Goal: Complete application form

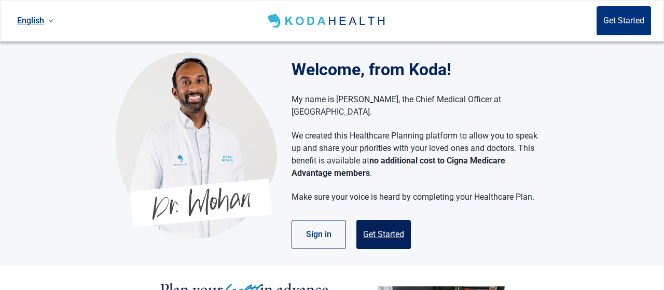
click at [378, 220] on button "Get Started" at bounding box center [383, 234] width 54 height 29
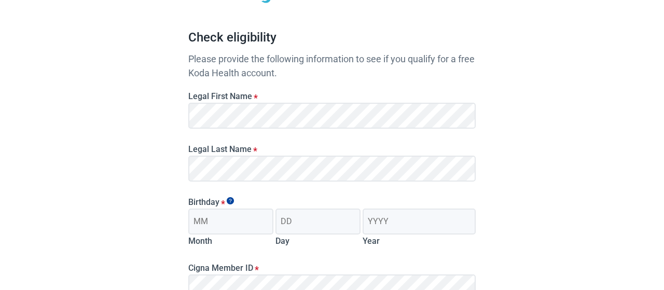
scroll to position [108, 0]
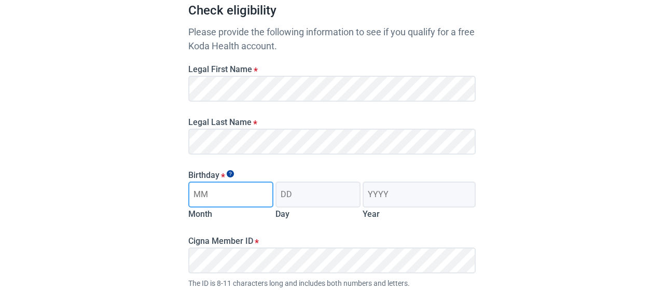
click at [253, 192] on input "Month" at bounding box center [230, 195] width 85 height 26
type input "12"
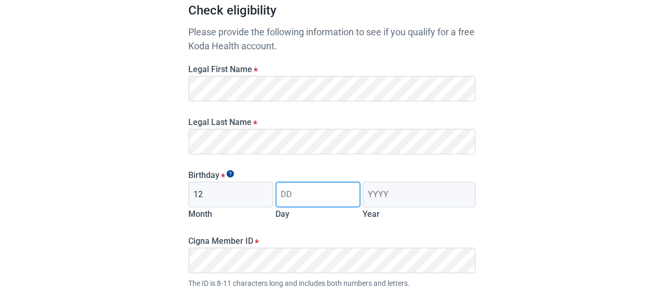
click at [296, 205] on input "Day" at bounding box center [317, 195] width 85 height 26
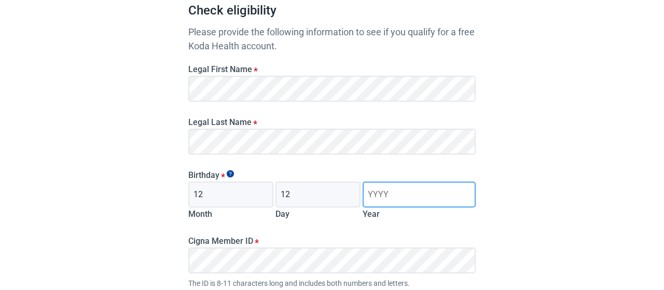
click at [382, 195] on input "Year" at bounding box center [419, 195] width 113 height 26
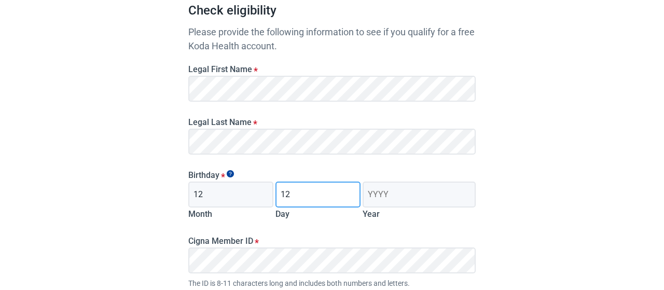
click at [321, 192] on input "12" at bounding box center [317, 195] width 85 height 26
type input "14"
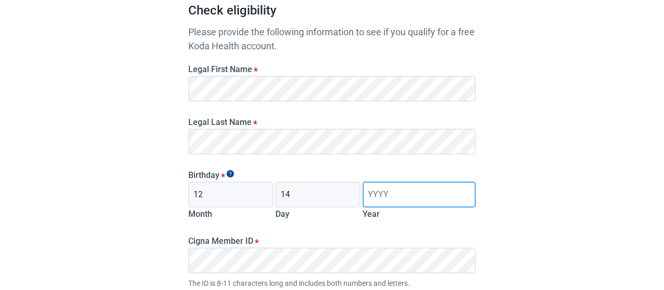
click at [399, 195] on input "Year" at bounding box center [419, 195] width 113 height 26
type input "1946"
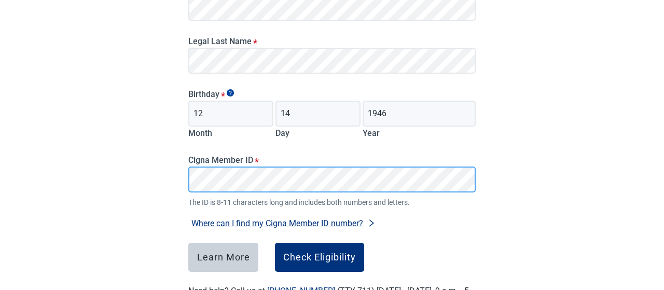
scroll to position [216, 0]
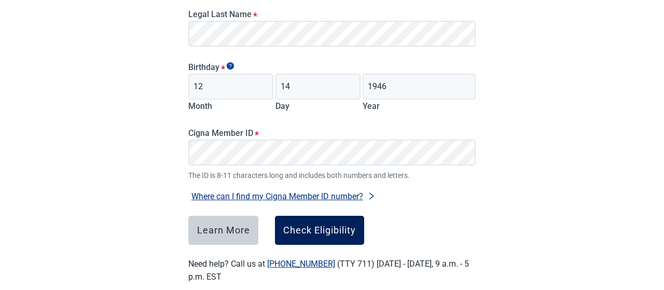
click at [343, 225] on button "Check Eligibility" at bounding box center [319, 230] width 89 height 29
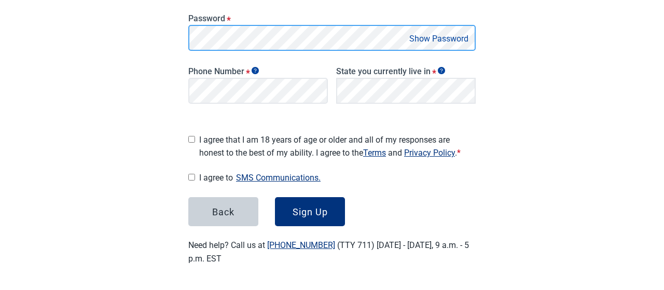
scroll to position [241, 0]
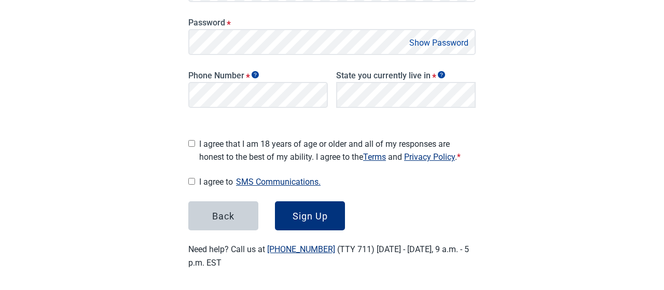
click at [195, 141] on input "I agree that I am 18 years of age or older and all of my responses are honest t…" at bounding box center [191, 143] width 7 height 7
checkbox input "true"
click at [193, 180] on input "I agree to SMS Communications." at bounding box center [191, 181] width 7 height 7
checkbox input "true"
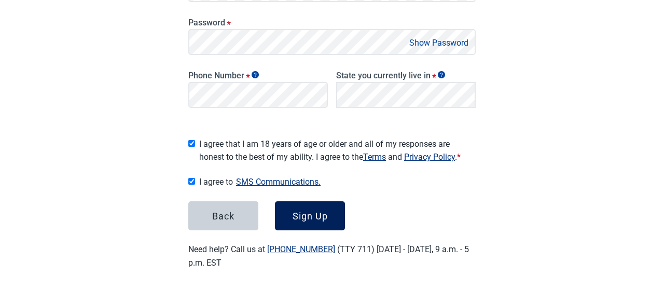
click at [321, 211] on div "Sign Up" at bounding box center [310, 216] width 35 height 10
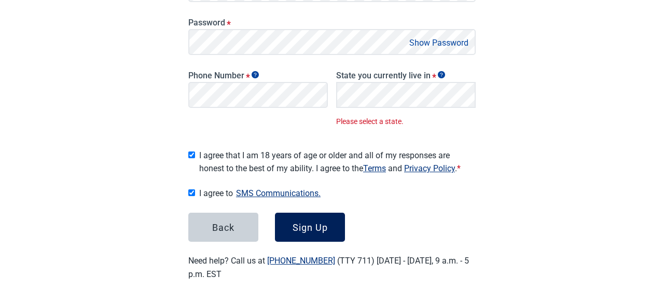
scroll to position [252, 0]
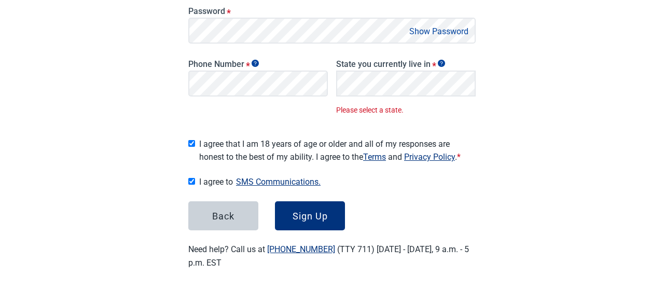
click at [303, 116] on form "Email * Password * Show Password Phone Number * State you currently live in * P…" at bounding box center [331, 86] width 287 height 289
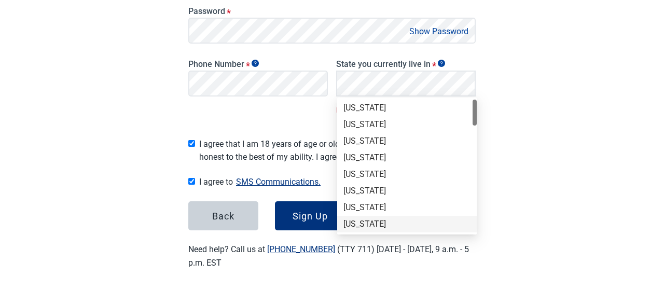
click at [476, 205] on div at bounding box center [475, 166] width 4 height 133
click at [474, 139] on div at bounding box center [475, 166] width 4 height 133
click at [474, 149] on div at bounding box center [475, 166] width 4 height 133
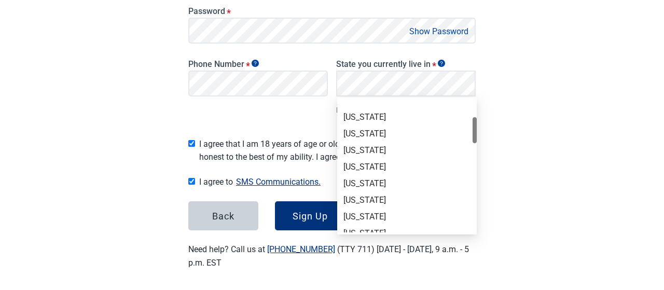
scroll to position [100, 0]
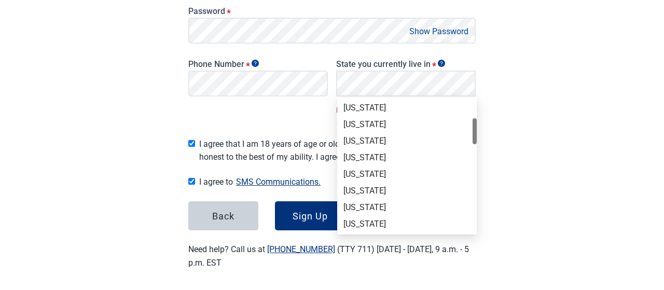
drag, startPoint x: 475, startPoint y: 114, endPoint x: 475, endPoint y: 133, distance: 18.7
click at [475, 133] on div at bounding box center [475, 131] width 4 height 26
click at [372, 170] on div "[US_STATE]" at bounding box center [406, 174] width 127 height 11
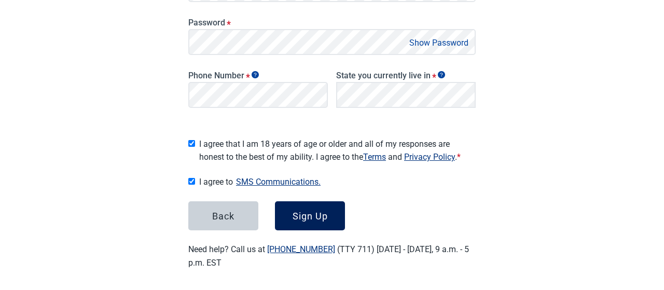
click at [309, 205] on button "Sign Up" at bounding box center [310, 215] width 70 height 29
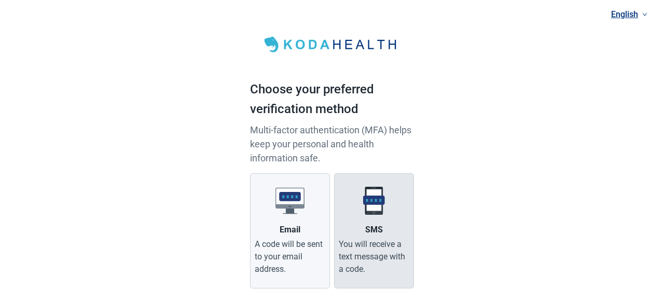
click at [377, 217] on label "SMS You will receive a text message with a code." at bounding box center [374, 230] width 80 height 115
click at [0, 0] on input "SMS You will receive a text message with a code." at bounding box center [0, 0] width 0 height 0
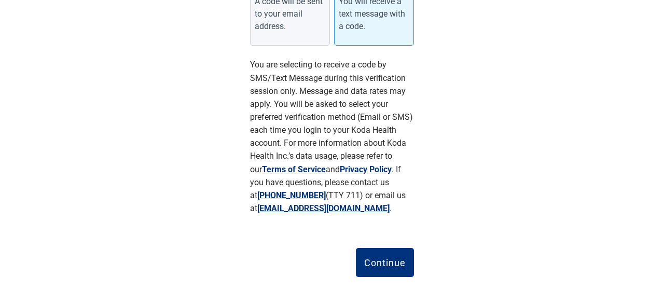
scroll to position [262, 0]
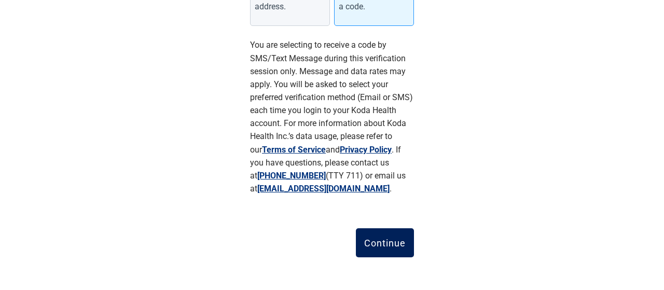
click at [379, 243] on div "Continue" at bounding box center [384, 243] width 41 height 10
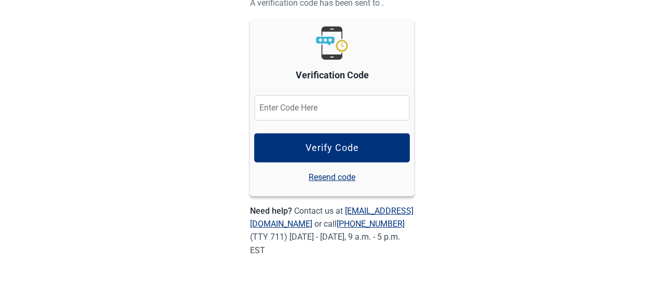
scroll to position [108, 0]
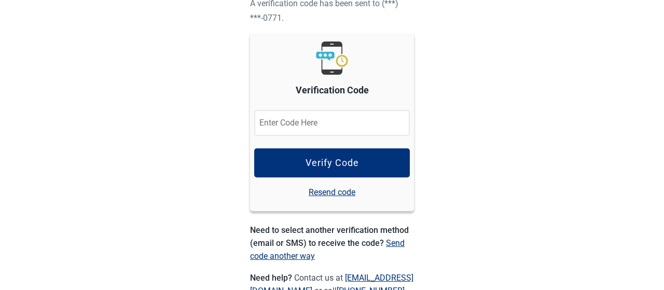
click at [310, 127] on input "Verification Code" at bounding box center [332, 123] width 156 height 26
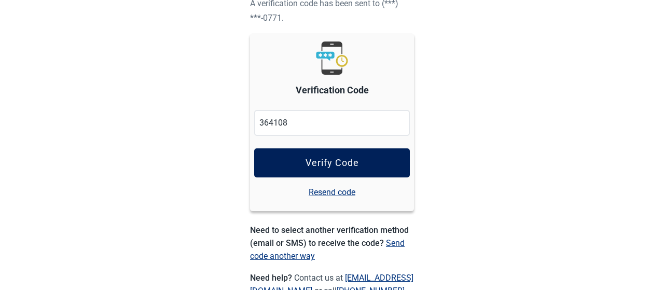
type input "364108"
click at [331, 155] on button "Verify Code" at bounding box center [332, 162] width 156 height 29
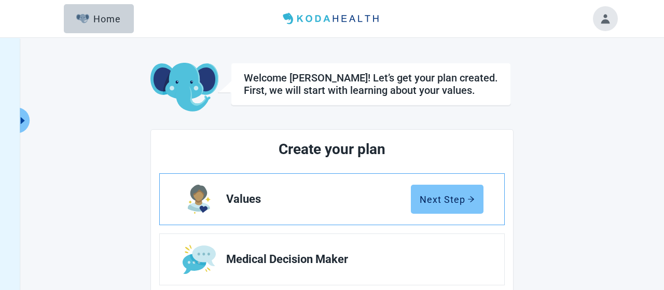
click at [450, 192] on button "Next Step" at bounding box center [447, 199] width 73 height 29
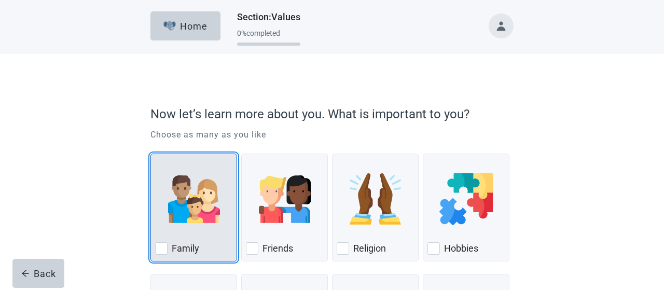
click at [161, 245] on div "Family, checkbox, not checked" at bounding box center [161, 248] width 12 height 12
click at [151, 154] on input "Family" at bounding box center [150, 154] width 1 height 1
checkbox input "true"
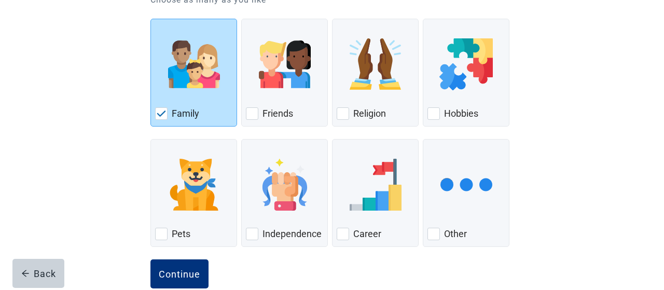
scroll to position [155, 0]
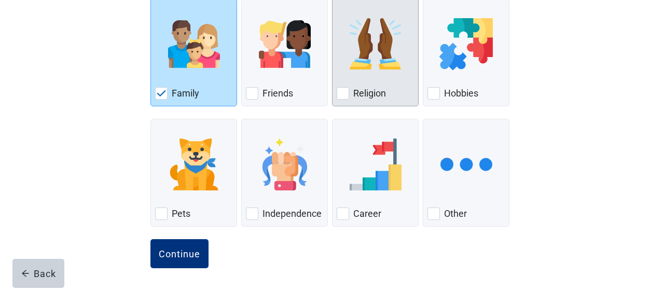
click at [345, 90] on div "Religion, checkbox, not checked" at bounding box center [343, 93] width 12 height 12
checkbox input "true"
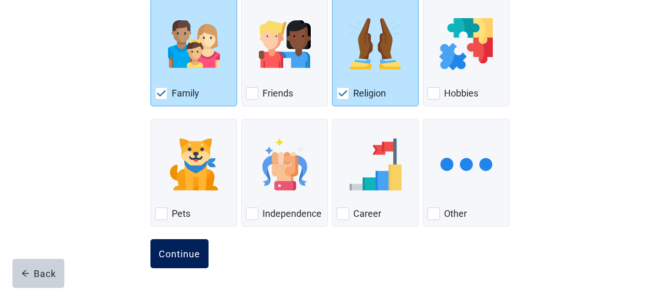
click at [181, 245] on button "Continue" at bounding box center [179, 253] width 58 height 29
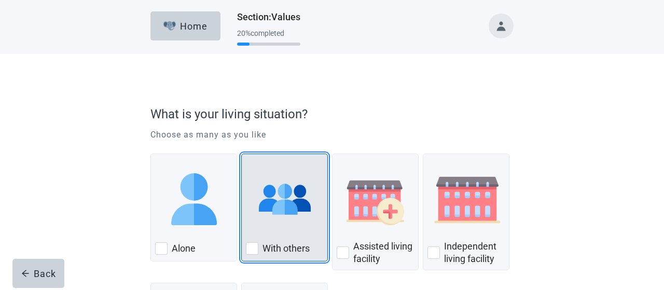
click at [252, 245] on div "With Others, checkbox, not checked" at bounding box center [252, 248] width 12 height 12
click at [242, 154] on input "With others" at bounding box center [241, 154] width 1 height 1
checkbox input "true"
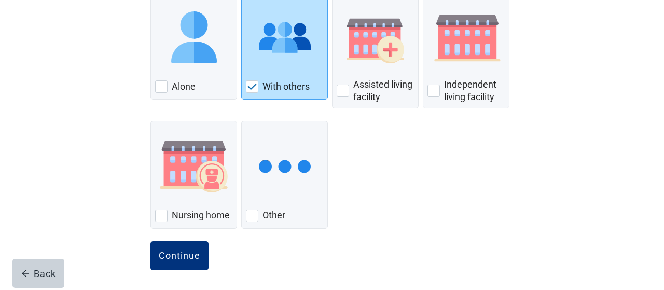
scroll to position [164, 0]
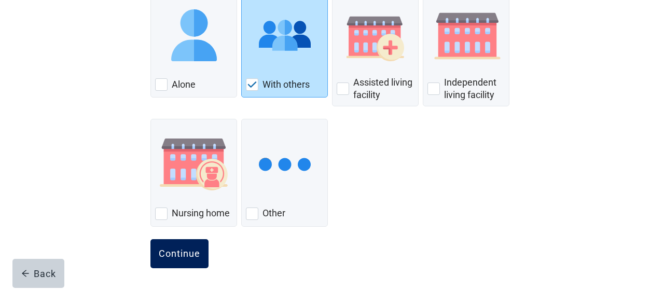
click at [181, 248] on div "Continue" at bounding box center [179, 253] width 41 height 10
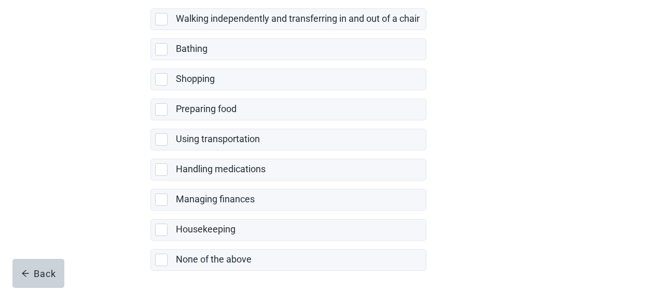
scroll to position [279, 0]
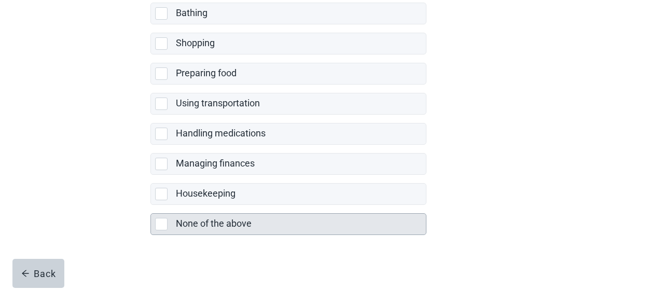
click at [163, 218] on div "None of the above, checkbox, not selected" at bounding box center [161, 224] width 12 height 12
click at [151, 205] on input "None of the above" at bounding box center [150, 205] width 1 height 1
checkbox input "true"
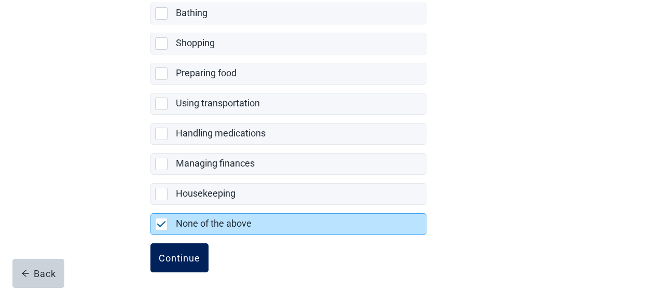
click at [189, 253] on div "Continue" at bounding box center [179, 258] width 41 height 10
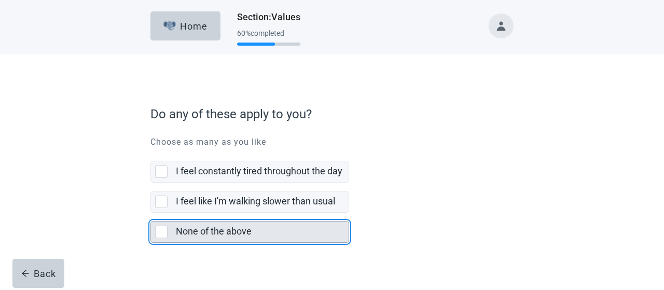
click at [159, 228] on div "None of the above, checkbox, not selected" at bounding box center [161, 232] width 12 height 12
click at [151, 213] on input "None of the above" at bounding box center [150, 213] width 1 height 1
checkbox input "true"
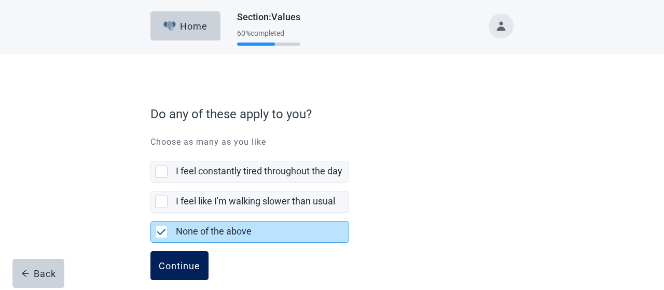
click at [174, 262] on div "Continue" at bounding box center [179, 265] width 41 height 10
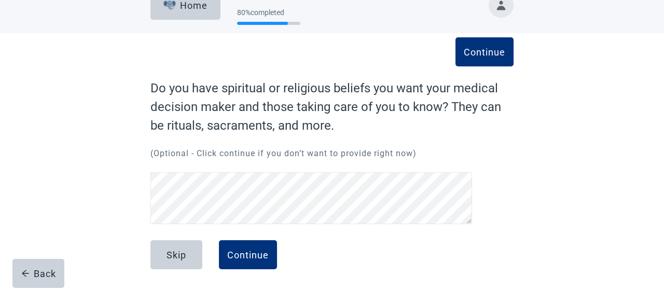
scroll to position [20, 0]
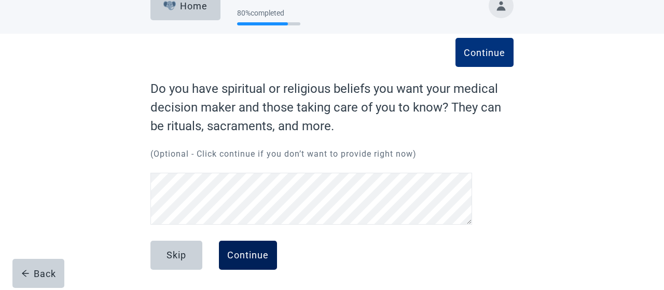
click at [238, 251] on div "Continue" at bounding box center [247, 255] width 41 height 10
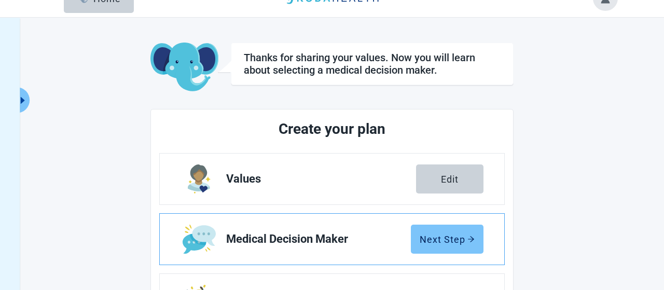
click at [452, 239] on div "Next Step" at bounding box center [447, 239] width 55 height 10
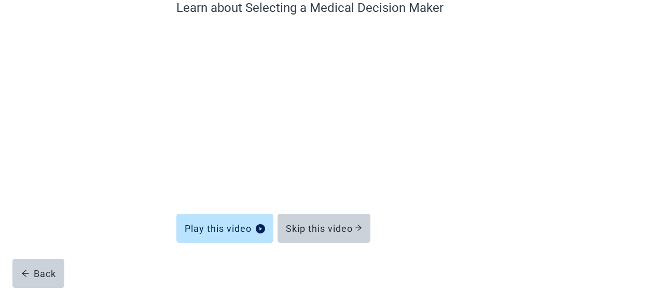
scroll to position [110, 0]
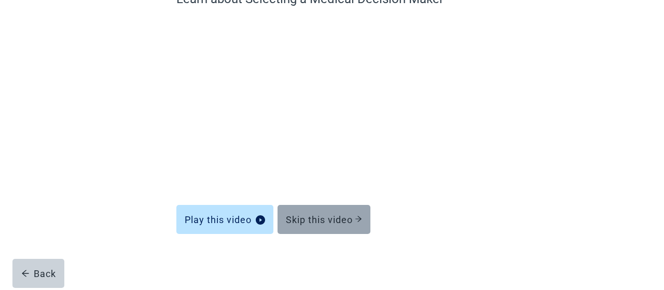
click at [315, 219] on div "Skip this video" at bounding box center [324, 219] width 76 height 10
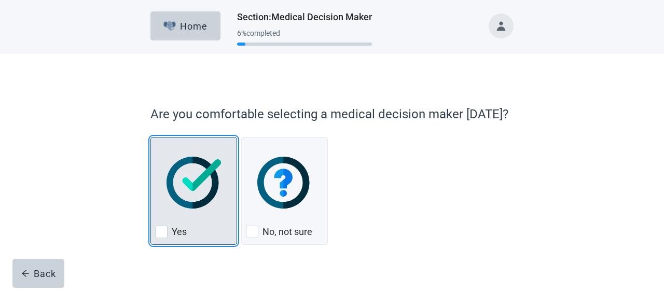
click at [162, 231] on div "Yes, checkbox, not checked" at bounding box center [161, 232] width 12 height 12
click at [151, 137] on input "Yes" at bounding box center [150, 137] width 1 height 1
checkbox input "true"
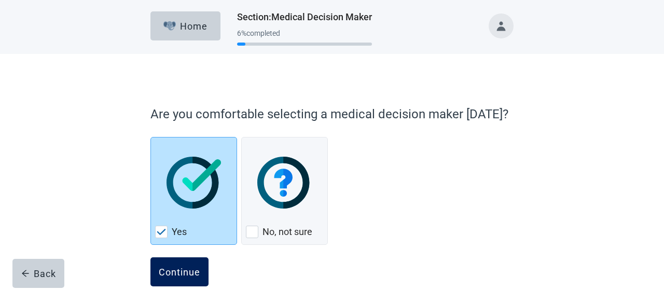
click at [176, 270] on div "Continue" at bounding box center [179, 272] width 41 height 10
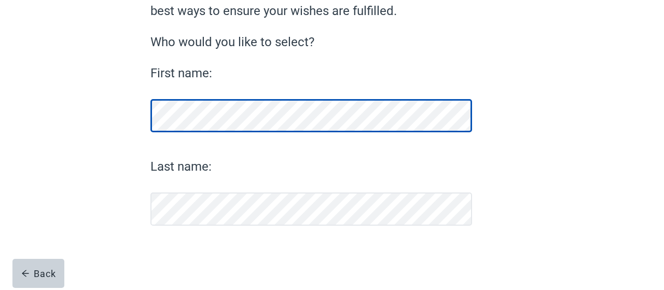
scroll to position [116, 0]
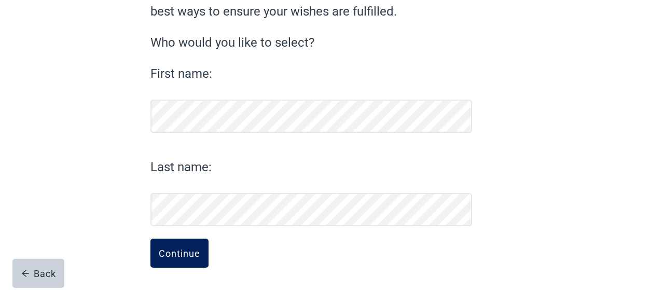
click at [178, 245] on button "Continue" at bounding box center [179, 253] width 58 height 29
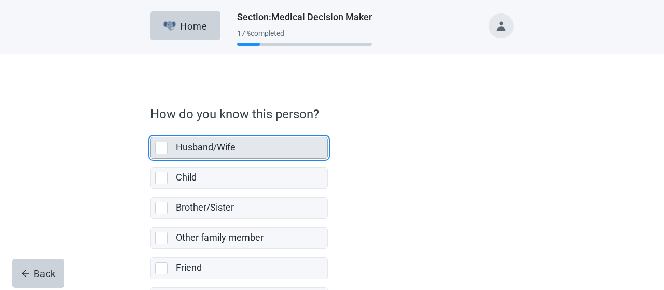
click at [164, 147] on div "Husband/Wife, checkbox, not selected" at bounding box center [161, 148] width 12 height 12
click at [151, 129] on input "Husband/Wife" at bounding box center [150, 129] width 1 height 1
checkbox input "true"
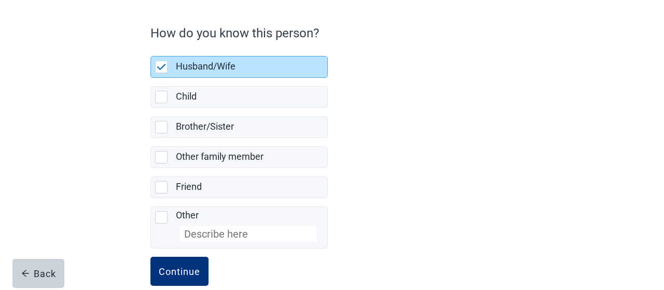
scroll to position [98, 0]
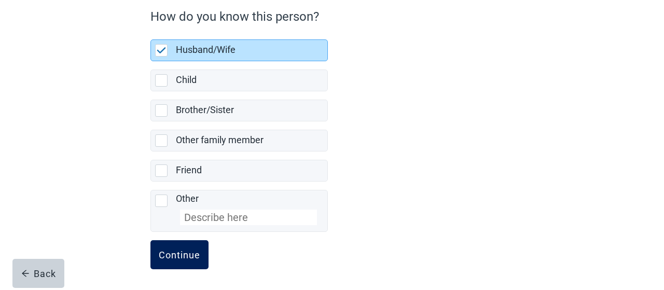
click at [179, 250] on div "Continue" at bounding box center [179, 255] width 41 height 10
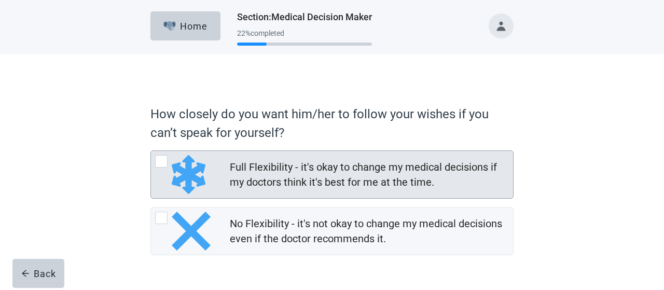
click at [248, 178] on div "Full Flexibility - it's okay to change my medical decisions if my doctors think…" at bounding box center [368, 175] width 277 height 30
click at [151, 151] on input "Full Flexibility - it's okay to change my medical decisions if my doctors think…" at bounding box center [150, 150] width 1 height 1
radio input "true"
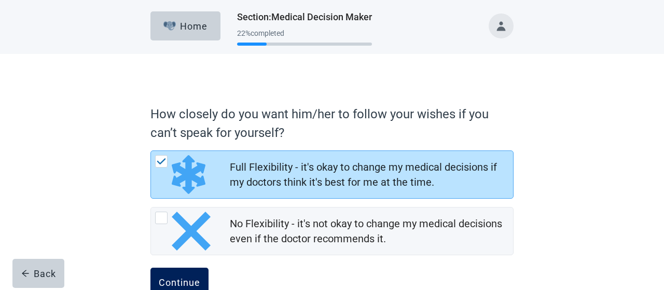
click at [195, 280] on div "Continue" at bounding box center [179, 282] width 41 height 10
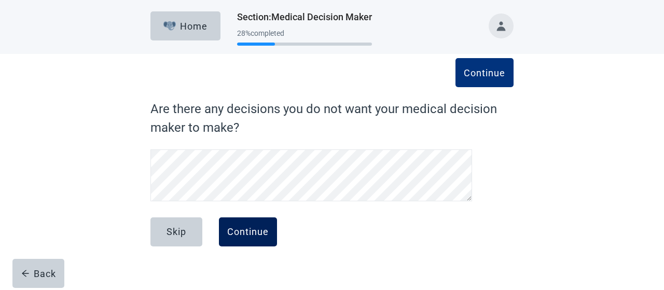
click at [259, 220] on button "Continue" at bounding box center [248, 231] width 58 height 29
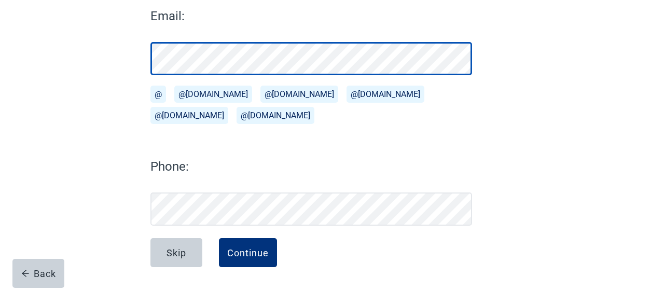
scroll to position [148, 0]
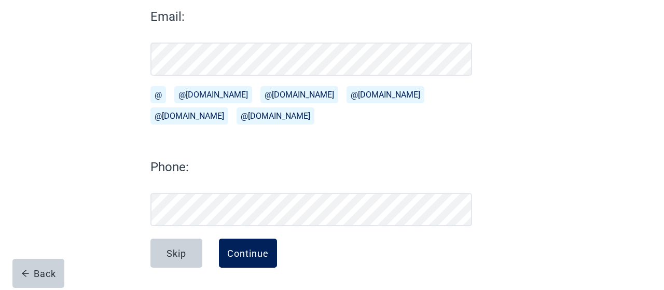
click at [261, 248] on div "Continue" at bounding box center [247, 253] width 41 height 10
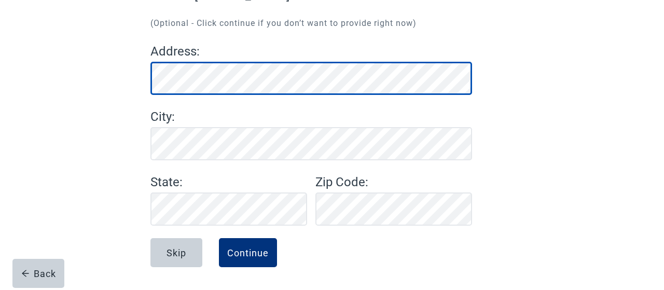
scroll to position [113, 0]
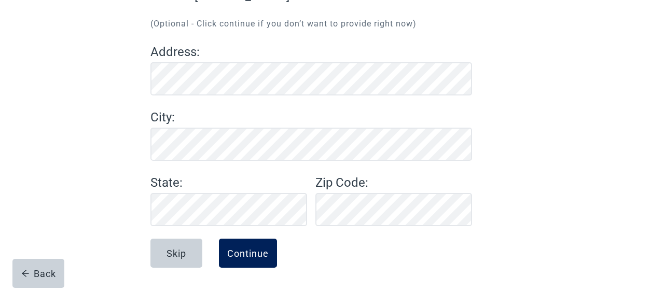
click at [261, 252] on div "Continue" at bounding box center [247, 253] width 41 height 10
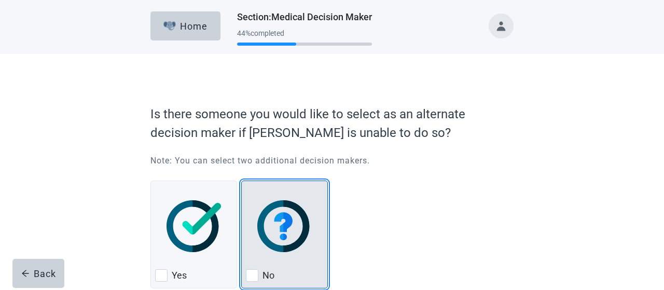
click at [259, 268] on div "No" at bounding box center [284, 275] width 77 height 17
click at [242, 181] on input "No" at bounding box center [241, 181] width 1 height 1
checkbox input "true"
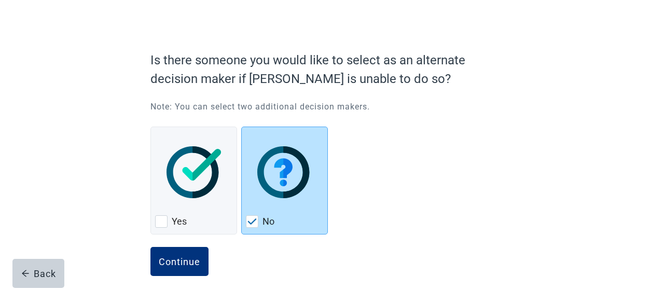
scroll to position [62, 0]
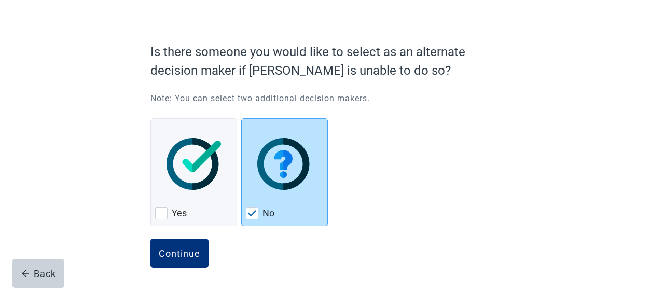
drag, startPoint x: 661, startPoint y: 289, endPoint x: 181, endPoint y: 251, distance: 481.4
click at [181, 251] on div "Continue" at bounding box center [179, 253] width 41 height 10
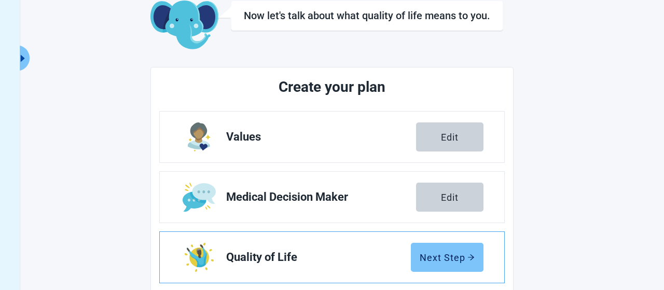
click at [436, 257] on div "Next Step" at bounding box center [447, 257] width 55 height 10
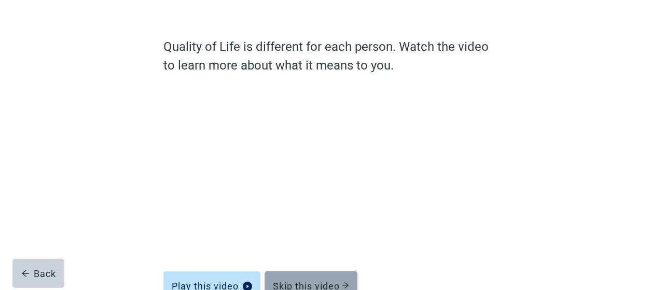
click at [331, 283] on div "Skip this video" at bounding box center [311, 286] width 76 height 10
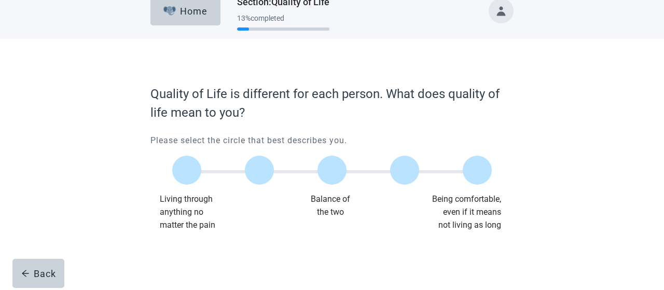
scroll to position [15, 0]
click at [336, 164] on label "Main content" at bounding box center [331, 170] width 29 height 29
click at [332, 171] on input "Quality of life scale: 50 out of 100. Balance of the two" at bounding box center [332, 171] width 0 height 0
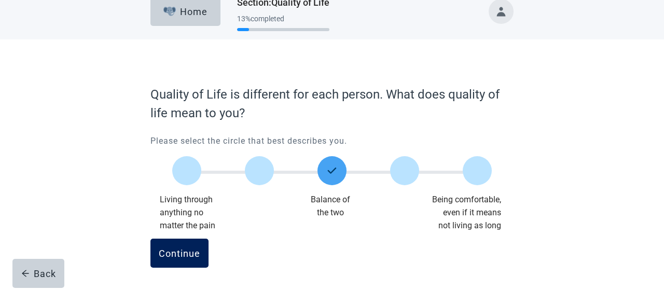
click at [182, 254] on div "Continue" at bounding box center [179, 253] width 41 height 10
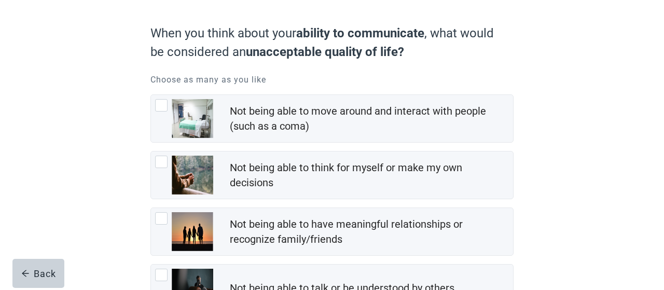
scroll to position [108, 0]
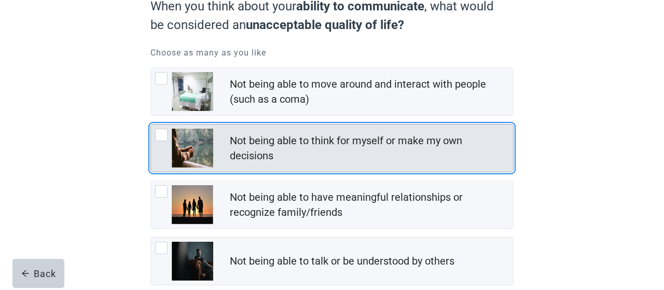
click at [156, 132] on div "Not being able to think for myself or make my own decisions, checkbox, not chec…" at bounding box center [161, 135] width 12 height 12
click at [151, 124] on input "Not being able to think for myself or make my own decisions" at bounding box center [150, 124] width 1 height 1
checkbox input "true"
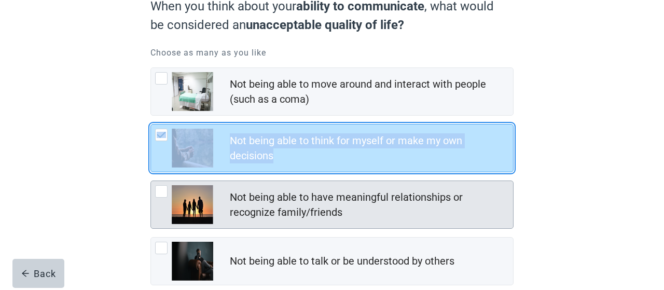
drag, startPoint x: 156, startPoint y: 132, endPoint x: 163, endPoint y: 185, distance: 53.3
click at [163, 185] on div "Not being able to move around and interact with people (such as a [MEDICAL_DATA…" at bounding box center [331, 204] width 363 height 274
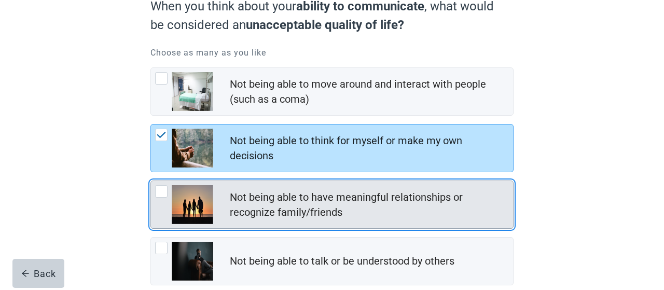
click at [163, 185] on div "Not being able to have meaningful relationships or recognize family/friends, ch…" at bounding box center [161, 191] width 12 height 12
click at [151, 181] on input "Not being able to have meaningful relationships or recognize family/friends" at bounding box center [150, 181] width 1 height 1
checkbox input "true"
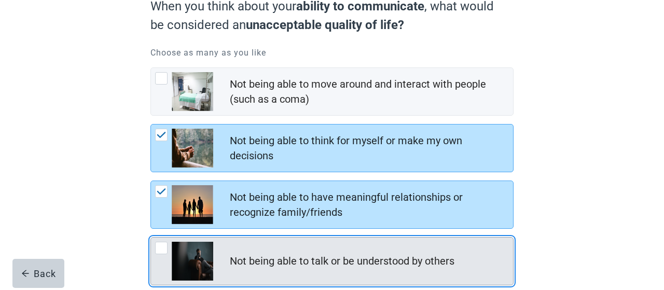
click at [163, 247] on div "Not being able to talk or be understood by others, checkbox, not checked" at bounding box center [161, 248] width 12 height 12
click at [151, 238] on input "Not being able to talk or be understood by others" at bounding box center [150, 237] width 1 height 1
checkbox input "true"
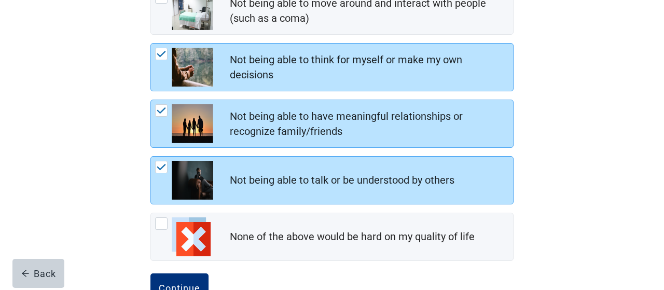
scroll to position [216, 0]
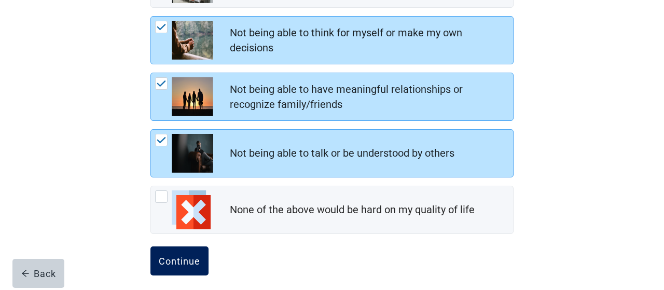
click at [181, 257] on div "Continue" at bounding box center [179, 261] width 41 height 10
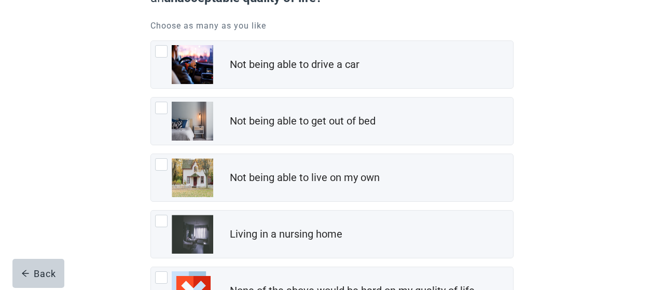
scroll to position [162, 0]
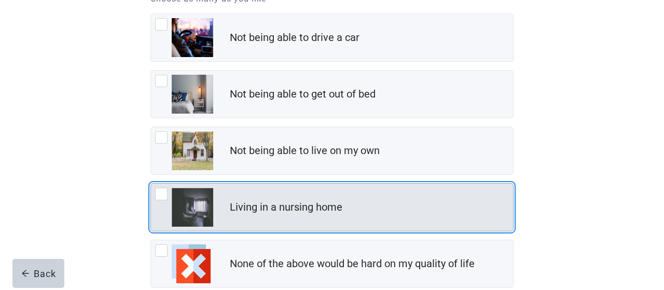
click at [157, 191] on div "Living in a nursing home, checkbox, not checked" at bounding box center [161, 194] width 12 height 12
click at [151, 184] on input "Living in a nursing home" at bounding box center [150, 183] width 1 height 1
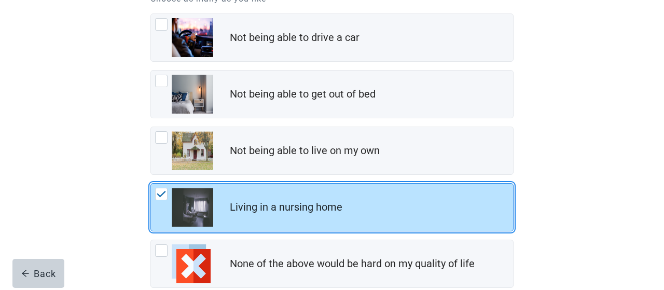
click at [157, 191] on img "Living in a nursing home, checkbox, checked" at bounding box center [161, 194] width 9 height 6
click at [151, 184] on input "Living in a nursing home" at bounding box center [150, 183] width 1 height 1
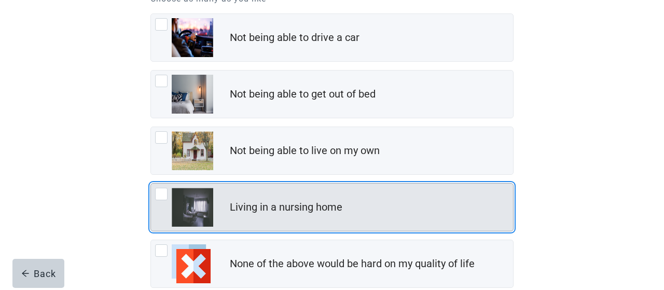
click at [170, 193] on div "Living in a nursing home, checkbox, not checked" at bounding box center [184, 207] width 58 height 39
click at [151, 184] on input "Living in a nursing home" at bounding box center [150, 183] width 1 height 1
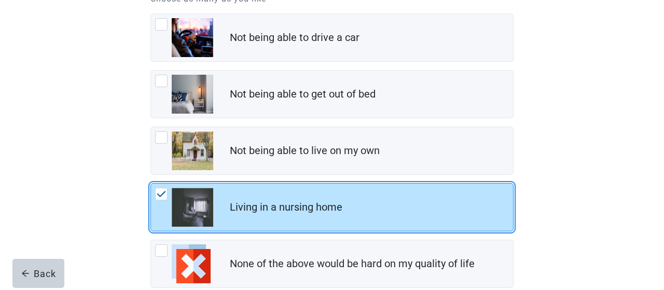
click at [170, 193] on div "Living in a nursing home, checkbox, checked" at bounding box center [184, 207] width 58 height 39
click at [151, 184] on input "Living in a nursing home" at bounding box center [150, 183] width 1 height 1
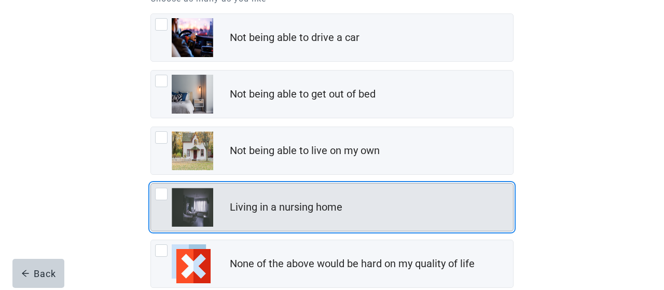
click at [170, 193] on div "Living in a nursing home, checkbox, not checked" at bounding box center [184, 207] width 58 height 39
click at [151, 184] on input "Living in a nursing home" at bounding box center [150, 183] width 1 height 1
checkbox input "true"
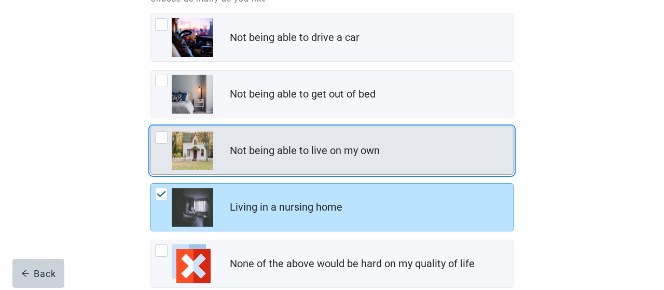
click at [158, 140] on div "Not being able to live on my own, checkbox, not checked" at bounding box center [161, 137] width 12 height 12
click at [151, 127] on input "Not being able to live on my own" at bounding box center [150, 127] width 1 height 1
checkbox input "true"
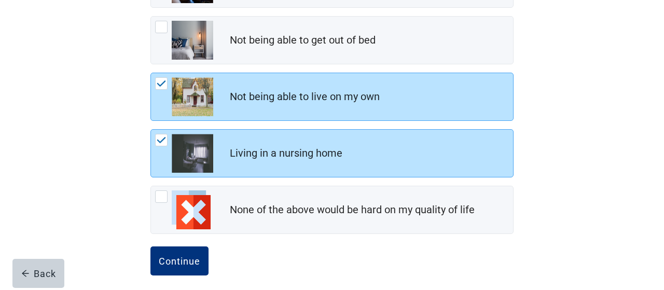
scroll to position [222, 0]
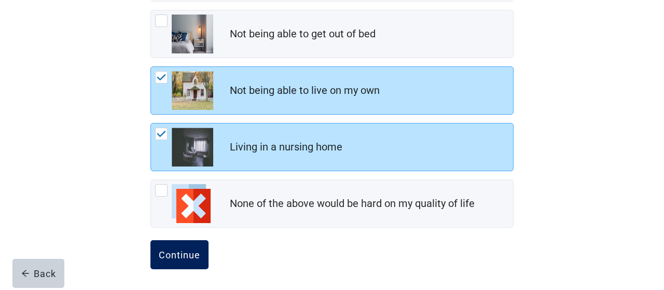
click at [179, 251] on div "Continue" at bounding box center [179, 255] width 41 height 10
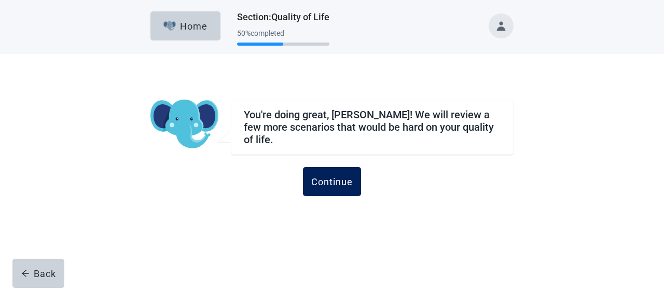
click at [334, 176] on div "Continue" at bounding box center [331, 181] width 41 height 10
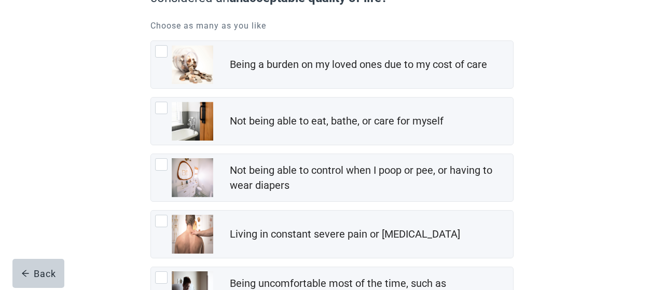
scroll to position [162, 0]
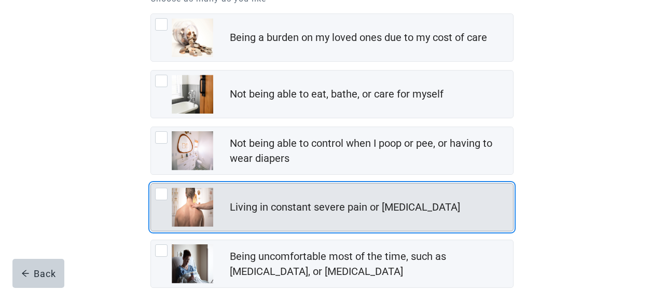
click at [159, 197] on div "Living in constant severe pain or shortness of breath, checkbox, not checked" at bounding box center [161, 194] width 12 height 12
click at [151, 184] on input "Living in constant severe pain or [MEDICAL_DATA]" at bounding box center [150, 183] width 1 height 1
checkbox input "true"
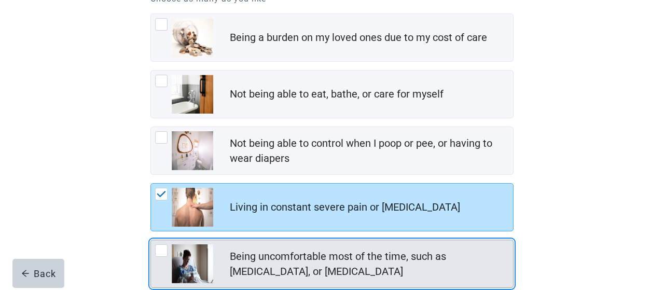
click at [165, 251] on div "Being uncomfortable most of the time, such as nausea, vomiting, or diarrhea, ch…" at bounding box center [161, 250] width 12 height 12
click at [151, 240] on input "Being uncomfortable most of the time, such as [MEDICAL_DATA], or [MEDICAL_DATA]" at bounding box center [150, 240] width 1 height 1
checkbox input "true"
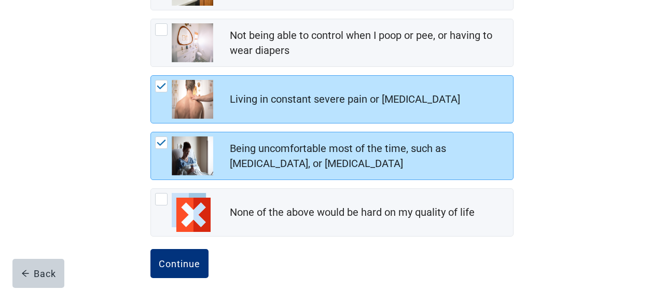
scroll to position [278, 0]
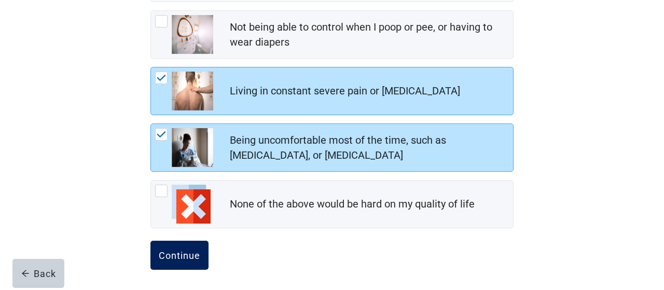
click at [171, 253] on div "Continue" at bounding box center [179, 255] width 41 height 10
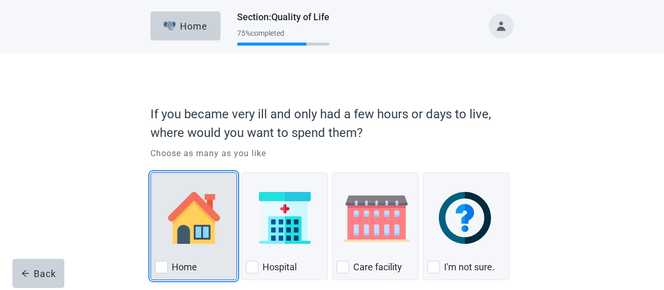
click at [164, 265] on div "Home, checkbox, not checked" at bounding box center [161, 267] width 12 height 12
click at [151, 173] on input "Home" at bounding box center [150, 172] width 1 height 1
checkbox input "true"
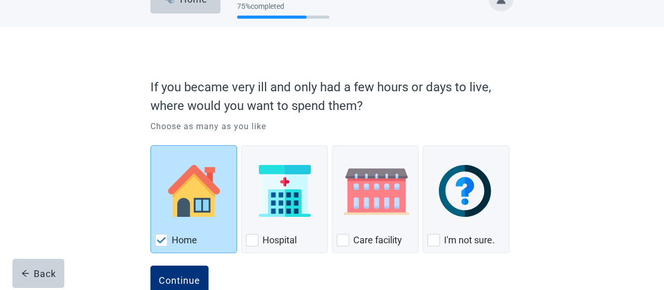
scroll to position [54, 0]
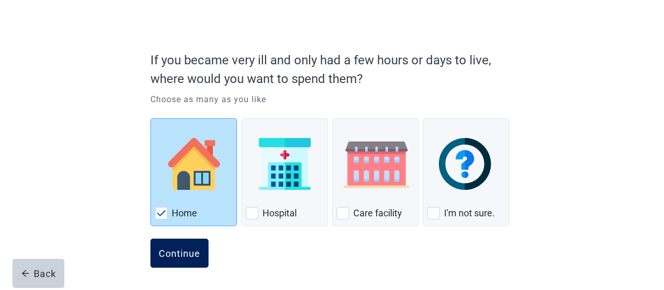
click at [190, 241] on button "Continue" at bounding box center [179, 253] width 58 height 29
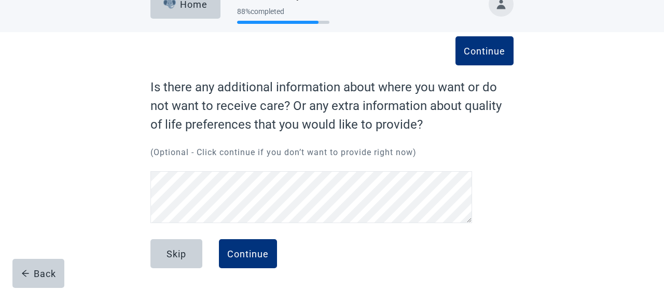
scroll to position [20, 0]
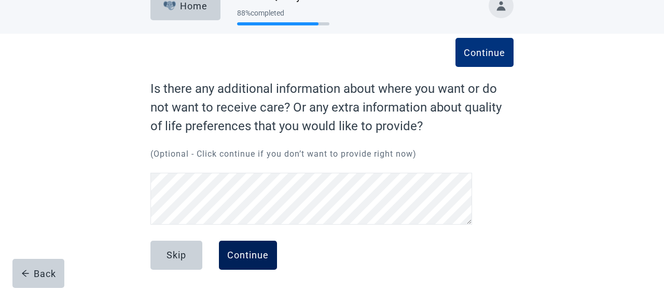
click at [249, 253] on div "Continue" at bounding box center [247, 255] width 41 height 10
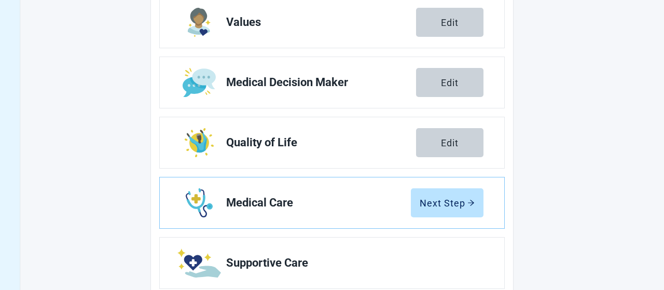
scroll to position [209, 0]
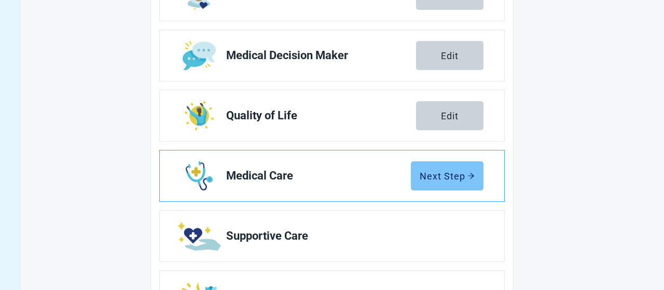
click at [432, 174] on div "Next Step" at bounding box center [447, 176] width 55 height 10
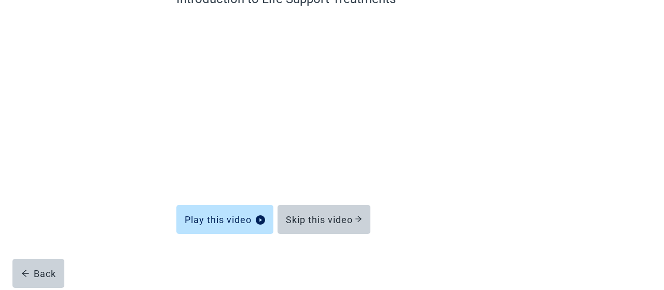
scroll to position [110, 0]
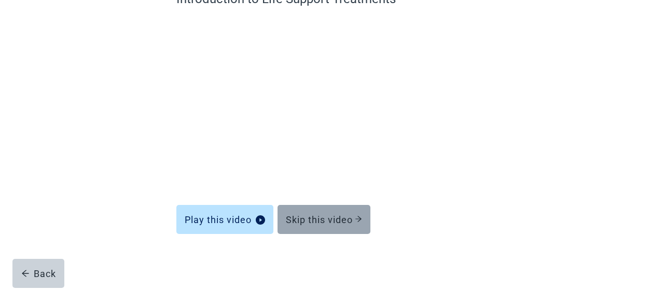
click at [337, 223] on div "Skip this video" at bounding box center [324, 219] width 76 height 10
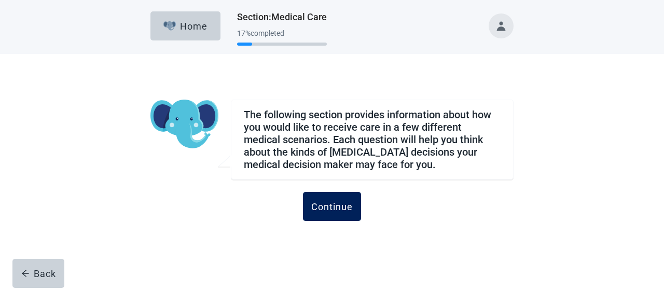
click at [328, 204] on div "Continue" at bounding box center [331, 206] width 41 height 10
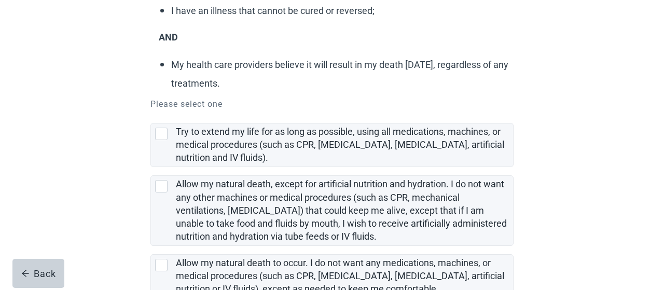
scroll to position [189, 0]
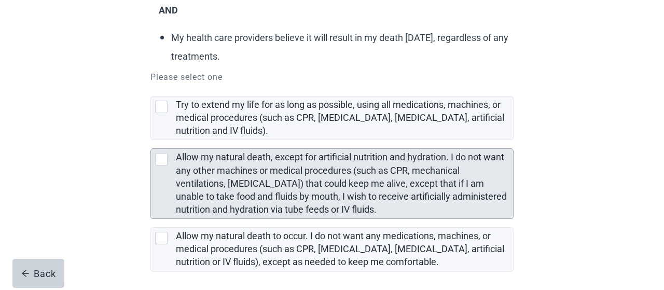
click at [165, 154] on div "Allow my natural death, except for artificial nutrition and hydration. I do not…" at bounding box center [161, 159] width 12 height 12
click at [151, 141] on input "Allow my natural death, except for artificial nutrition and hydration. I do not…" at bounding box center [150, 140] width 1 height 1
checkbox input "true"
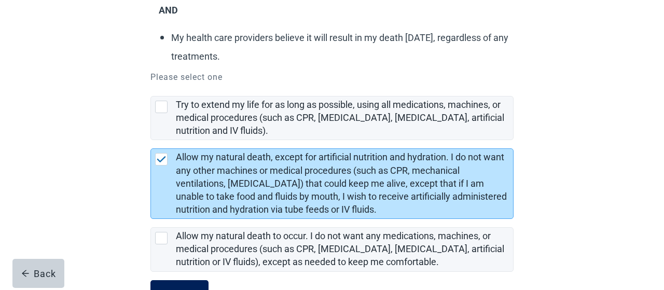
click at [187, 281] on button "Continue" at bounding box center [179, 294] width 58 height 29
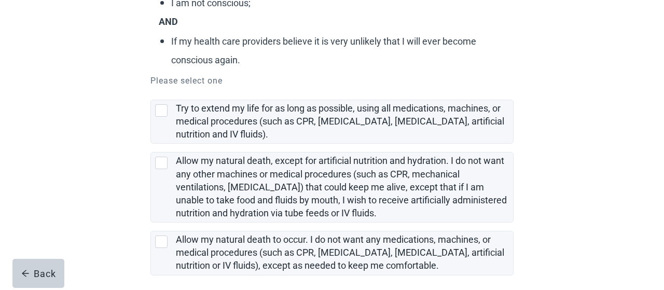
scroll to position [189, 0]
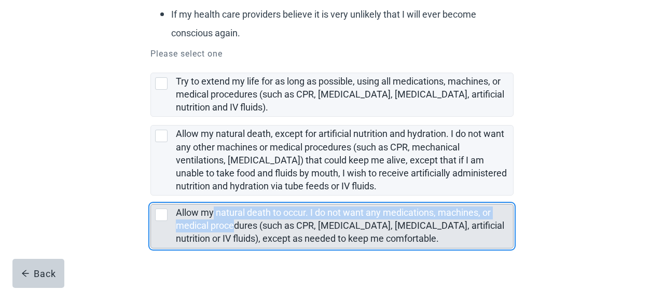
drag, startPoint x: 232, startPoint y: 225, endPoint x: 213, endPoint y: 214, distance: 22.1
click at [213, 214] on label "Allow my natural death to occur. I do not want any medications, machines, or me…" at bounding box center [340, 225] width 328 height 37
checkbox input "true"
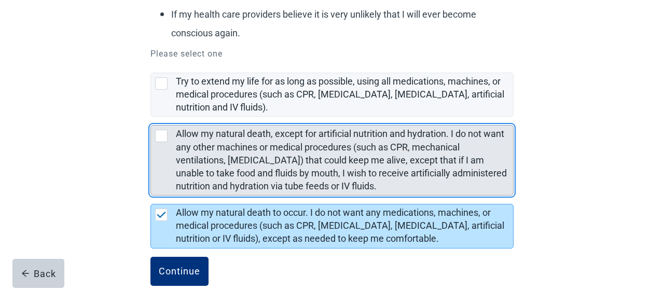
click at [164, 132] on div "Allow my natural death, except for artificial nutrition and hydration. I do not…" at bounding box center [161, 136] width 12 height 12
click at [151, 117] on input "Allow my natural death, except for artificial nutrition and hydration. I do not…" at bounding box center [150, 117] width 1 height 1
checkbox input "true"
checkbox input "false"
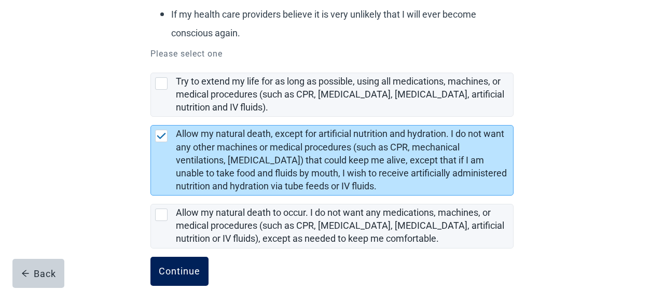
click at [178, 266] on div "Continue" at bounding box center [179, 271] width 41 height 10
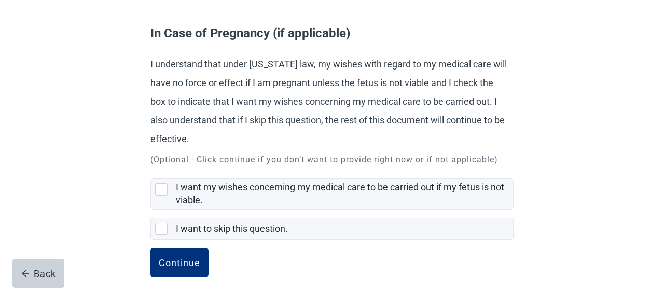
scroll to position [90, 0]
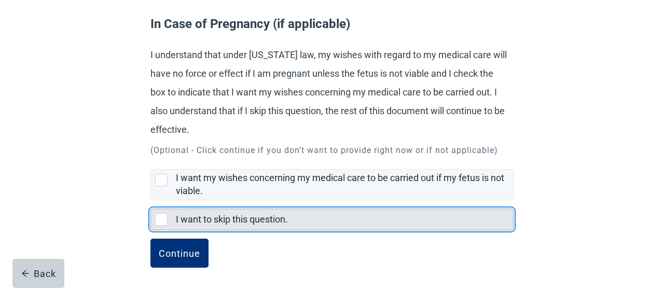
click at [162, 214] on div "I want to skip this question., checkbox, not selected" at bounding box center [161, 219] width 12 height 12
click at [151, 201] on input "I want to skip this question." at bounding box center [150, 200] width 1 height 1
checkbox input "true"
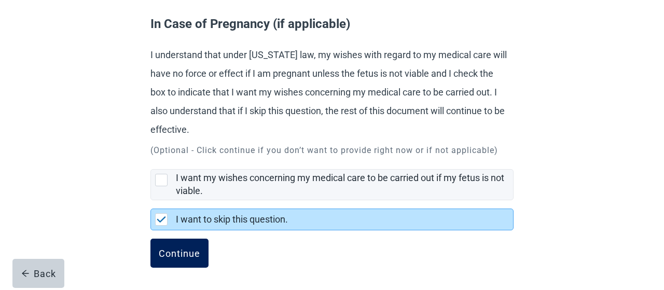
click at [172, 244] on button "Continue" at bounding box center [179, 253] width 58 height 29
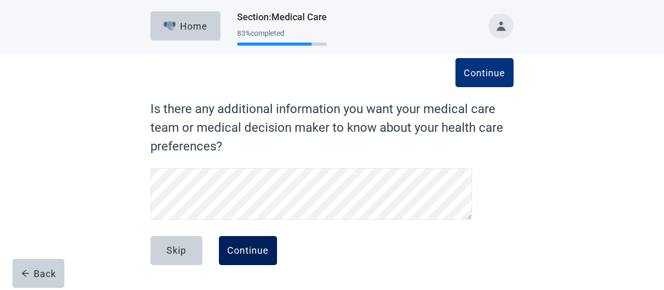
click at [236, 246] on div "Continue" at bounding box center [247, 250] width 41 height 10
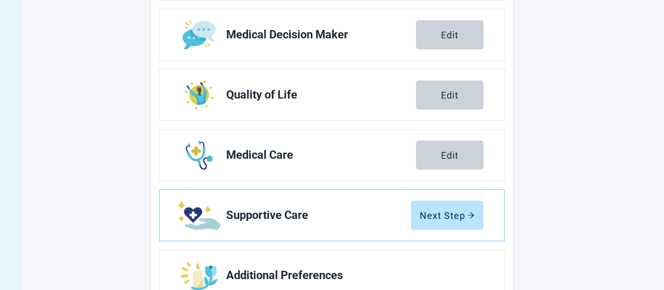
scroll to position [252, 0]
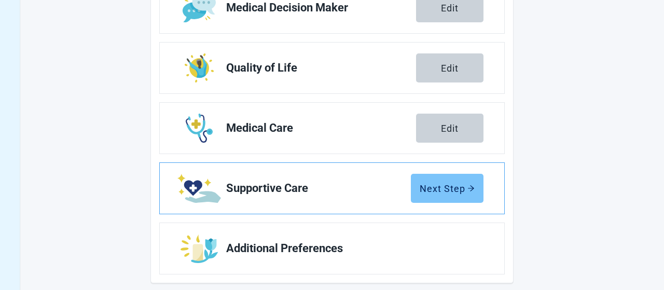
click at [449, 188] on div "Next Step" at bounding box center [447, 188] width 55 height 10
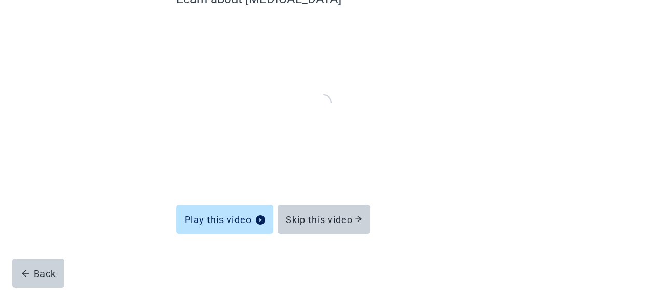
scroll to position [110, 0]
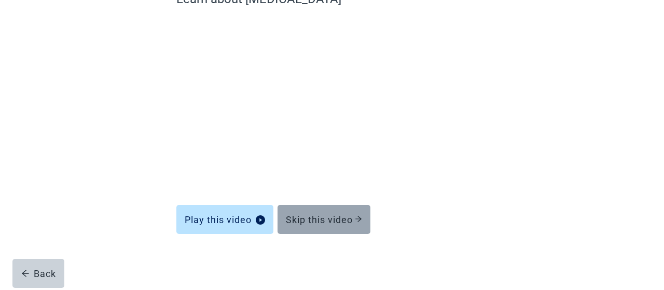
click at [306, 223] on div "Skip this video" at bounding box center [324, 219] width 76 height 10
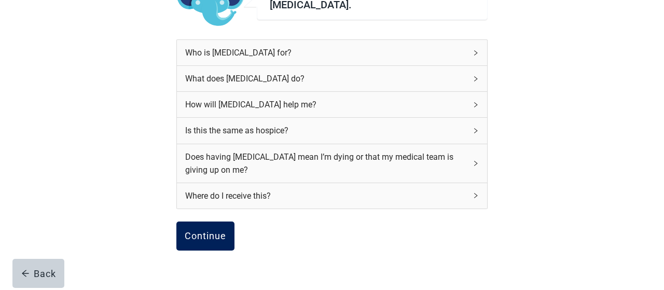
click at [215, 231] on div "Continue" at bounding box center [205, 236] width 41 height 10
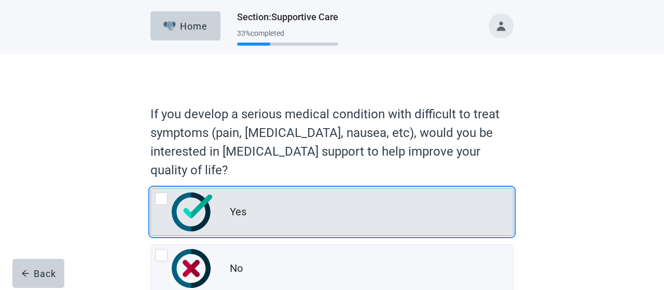
click at [162, 200] on div "Yes, radio button, not checked" at bounding box center [161, 198] width 12 height 12
click at [151, 188] on input "Yes" at bounding box center [150, 188] width 1 height 1
radio input "true"
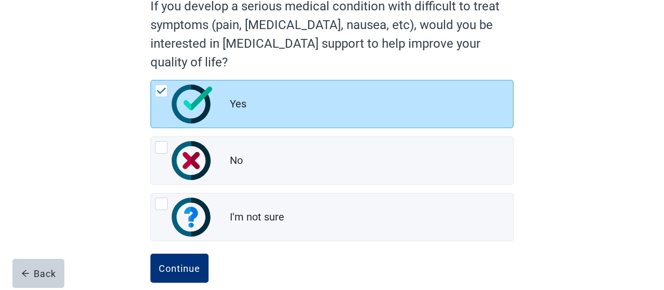
scroll to position [122, 0]
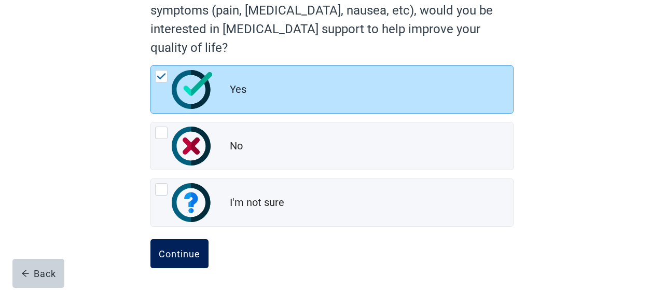
click at [163, 259] on button "Continue" at bounding box center [179, 253] width 58 height 29
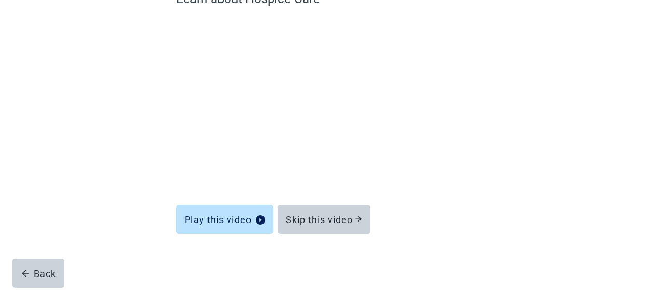
scroll to position [110, 0]
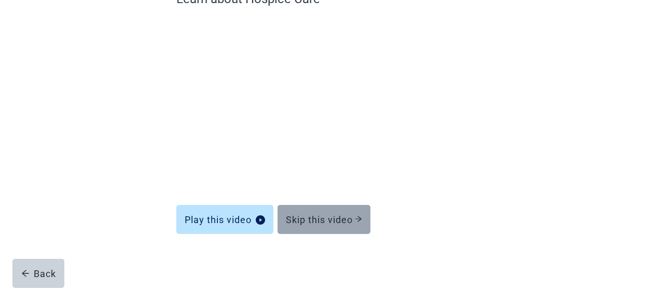
click at [325, 218] on div "Skip this video" at bounding box center [324, 219] width 76 height 10
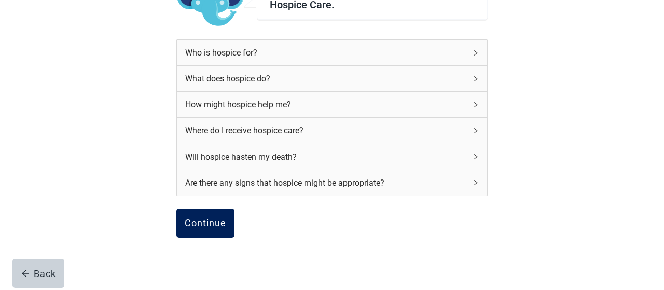
click at [209, 219] on div "Continue" at bounding box center [205, 223] width 41 height 10
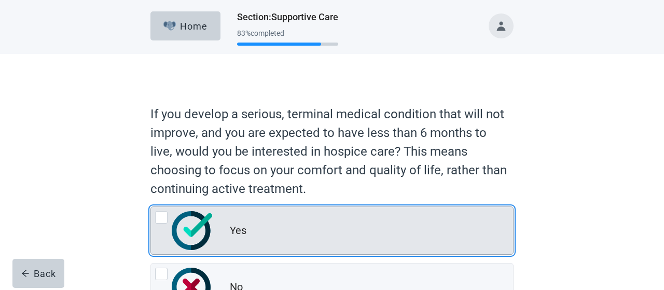
click at [165, 212] on div "Yes, radio button, not checked" at bounding box center [161, 217] width 12 height 12
click at [151, 207] on input "Yes" at bounding box center [150, 206] width 1 height 1
radio input "true"
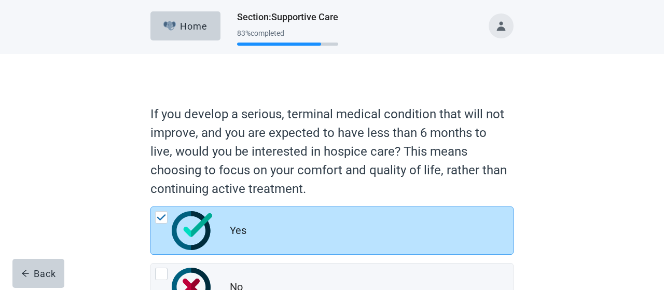
scroll to position [141, 0]
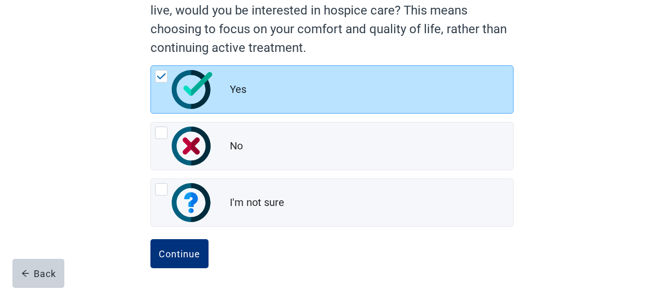
click at [176, 253] on div "Continue" at bounding box center [179, 253] width 41 height 10
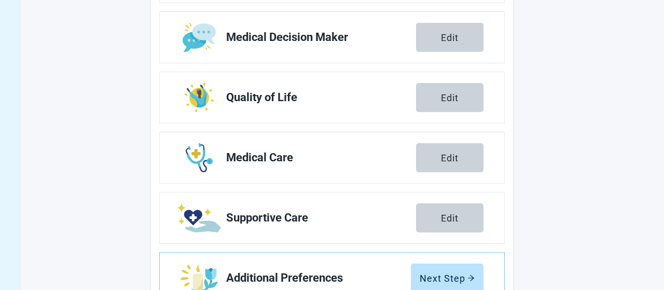
scroll to position [249, 0]
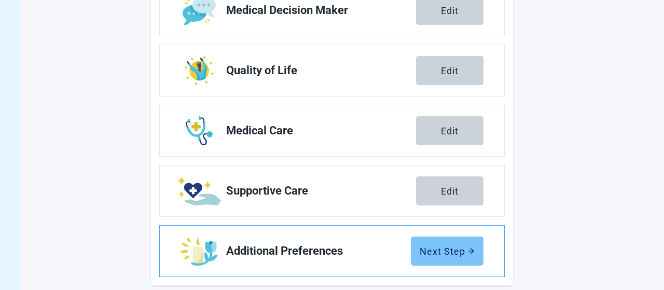
click at [461, 252] on div "Next Step" at bounding box center [447, 251] width 55 height 10
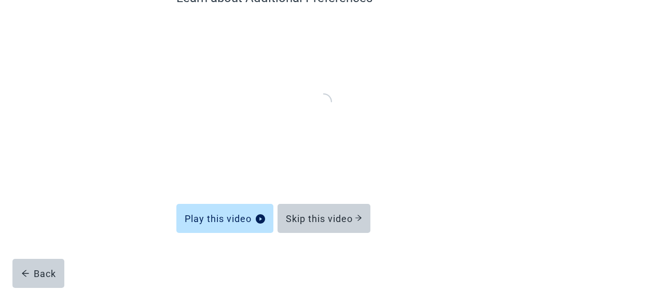
scroll to position [110, 0]
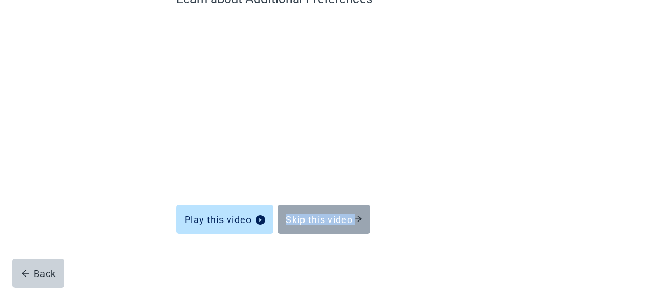
drag, startPoint x: 461, startPoint y: 252, endPoint x: 323, endPoint y: 213, distance: 143.4
click at [323, 213] on form "Learn about Additional Preferences Play this video Skip this video Back" at bounding box center [331, 140] width 311 height 300
click at [323, 213] on button "Skip this video" at bounding box center [324, 219] width 93 height 29
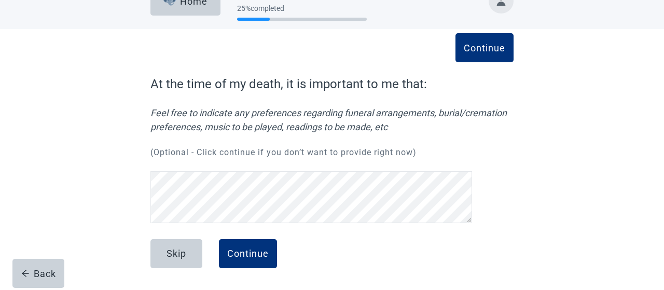
scroll to position [23, 0]
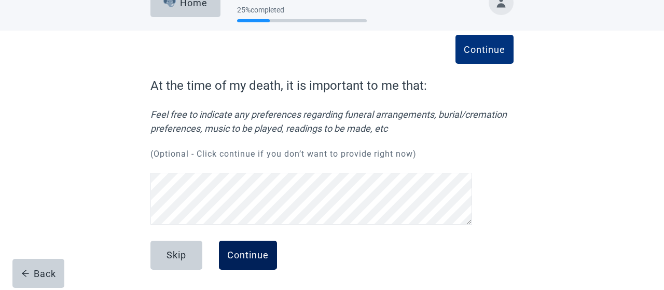
click at [262, 251] on div "Continue" at bounding box center [247, 255] width 41 height 10
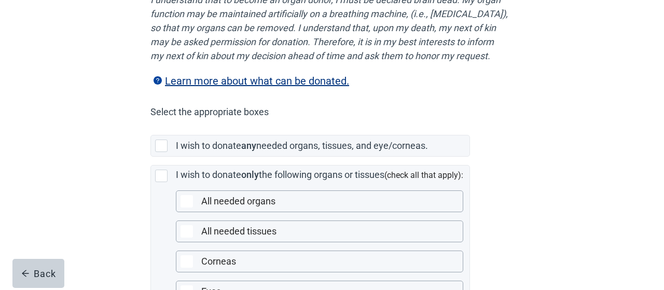
scroll to position [189, 0]
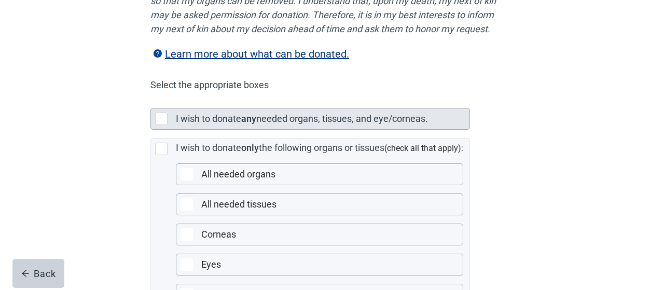
click at [158, 125] on div "Main content" at bounding box center [161, 119] width 12 height 12
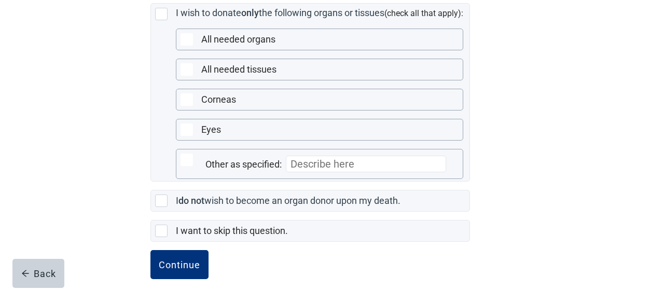
scroll to position [346, 0]
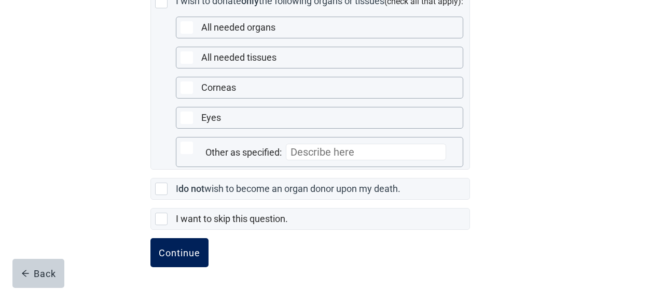
click at [192, 251] on div "Continue" at bounding box center [179, 252] width 41 height 10
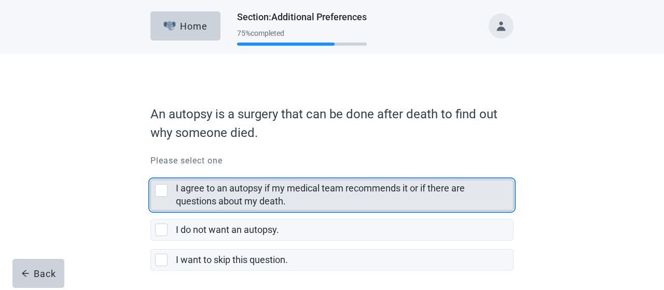
click at [163, 183] on div "I agree to an autopsy if my medical team recommends it or if there are question…" at bounding box center [332, 195] width 362 height 30
click at [151, 172] on input "I agree to an autopsy if my medical team recommends it or if there are question…" at bounding box center [150, 171] width 1 height 1
checkbox input "true"
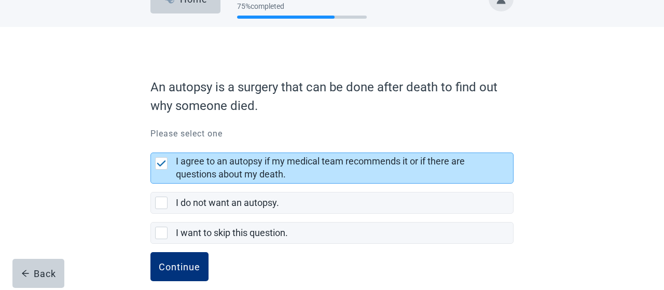
scroll to position [40, 0]
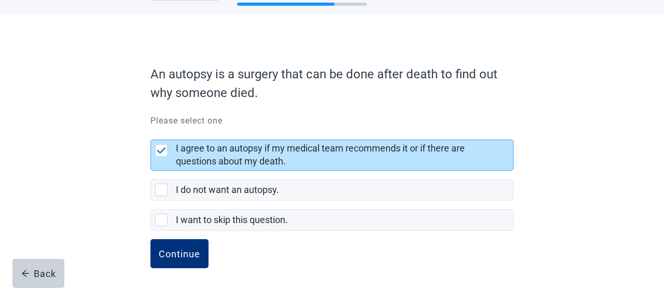
drag, startPoint x: 659, startPoint y: 286, endPoint x: 180, endPoint y: 251, distance: 480.6
click at [180, 251] on div "Continue" at bounding box center [179, 253] width 41 height 10
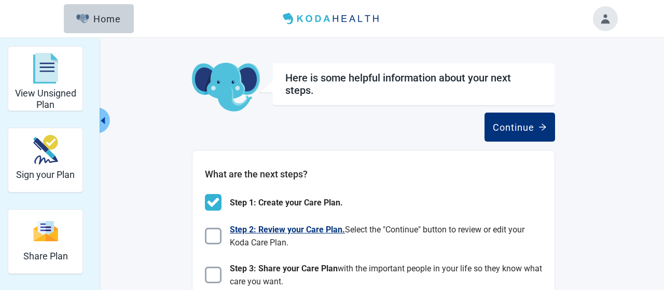
click at [213, 239] on img "Main content" at bounding box center [213, 236] width 17 height 17
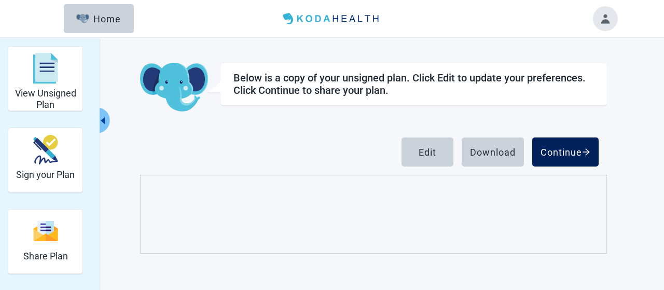
click at [566, 144] on button "Continue" at bounding box center [565, 151] width 66 height 29
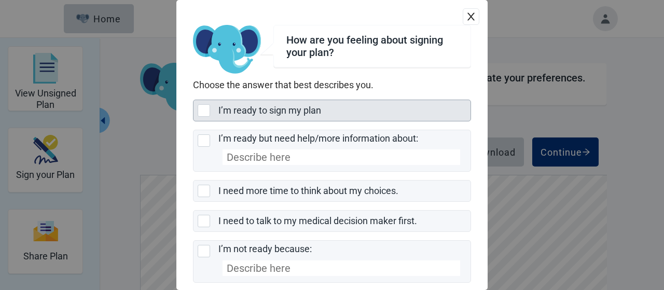
click at [211, 110] on div "I’m ready to sign my plan, checkbox, not selected" at bounding box center [206, 110] width 17 height 12
click at [193, 100] on input "I’m ready to sign my plan" at bounding box center [193, 100] width 1 height 1
checkbox input "true"
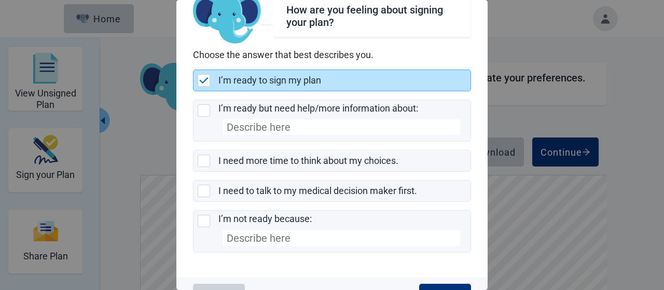
scroll to position [57, 0]
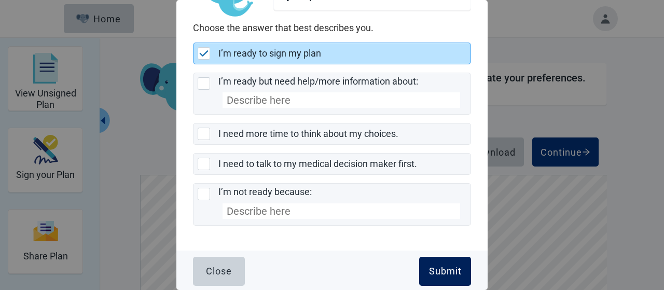
click at [446, 263] on button "Submit" at bounding box center [445, 271] width 52 height 29
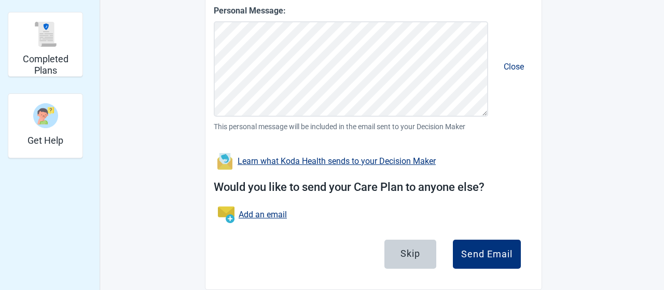
scroll to position [294, 0]
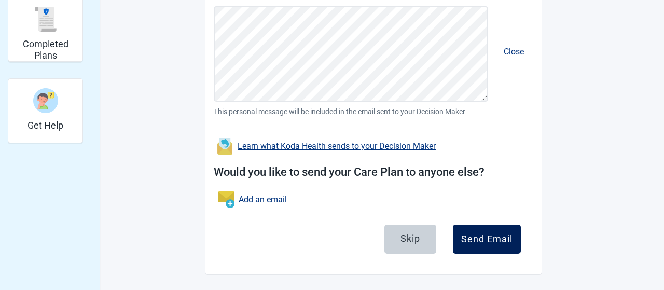
click at [482, 234] on div "Send Email" at bounding box center [486, 239] width 51 height 10
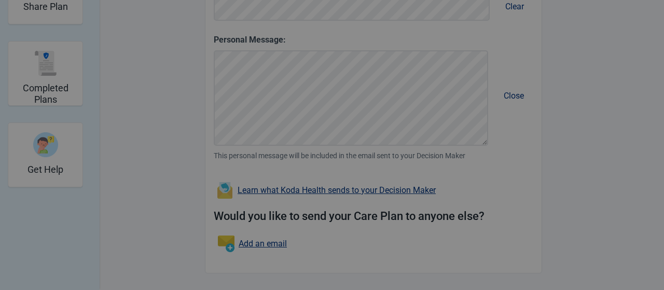
scroll to position [248, 0]
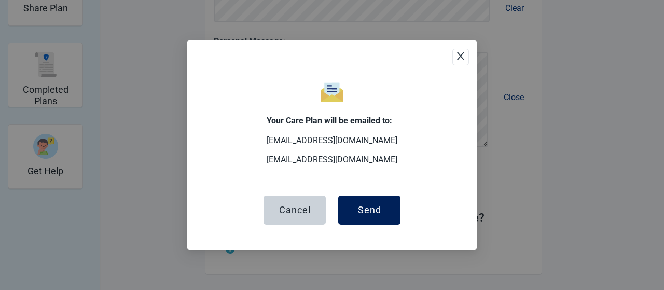
click at [359, 207] on div "Send" at bounding box center [369, 210] width 23 height 10
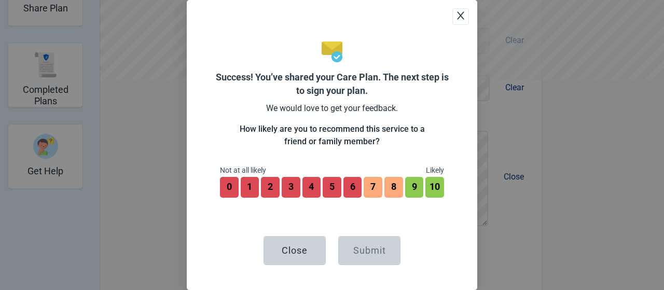
scroll to position [327, 0]
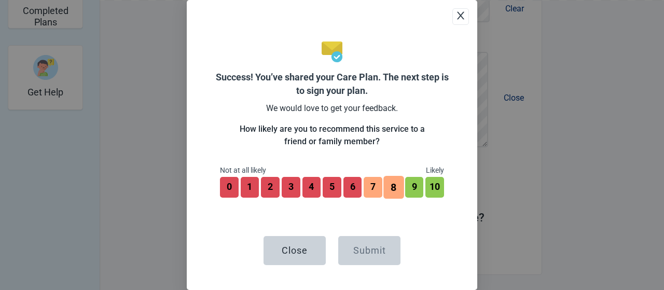
click at [399, 188] on button "8" at bounding box center [393, 187] width 20 height 23
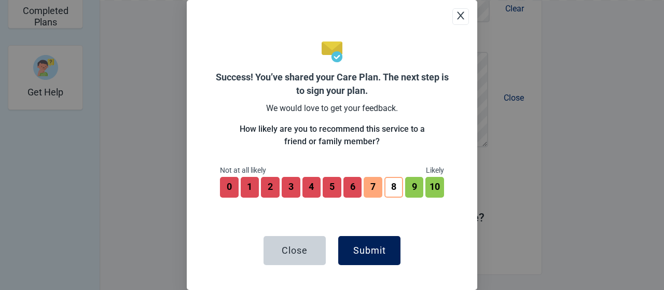
click at [380, 246] on div "Submit" at bounding box center [369, 250] width 33 height 10
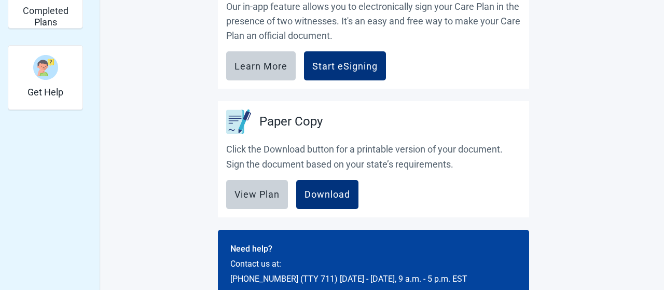
scroll to position [338, 0]
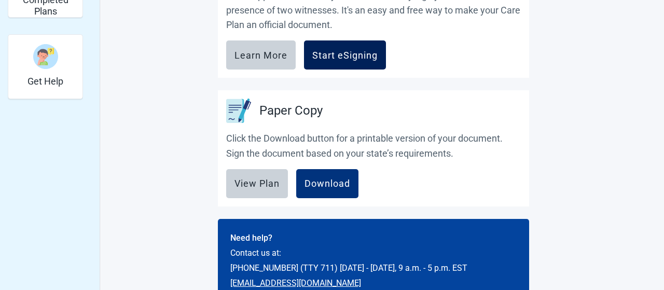
click at [353, 53] on div "Start eSigning" at bounding box center [344, 55] width 65 height 10
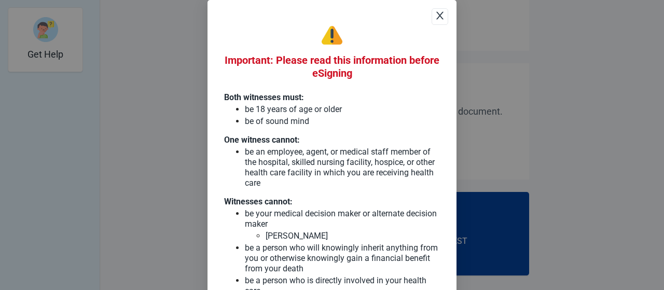
scroll to position [365, 0]
drag, startPoint x: 661, startPoint y: 287, endPoint x: 417, endPoint y: 206, distance: 257.9
click at [438, 15] on icon "close" at bounding box center [440, 15] width 10 height 10
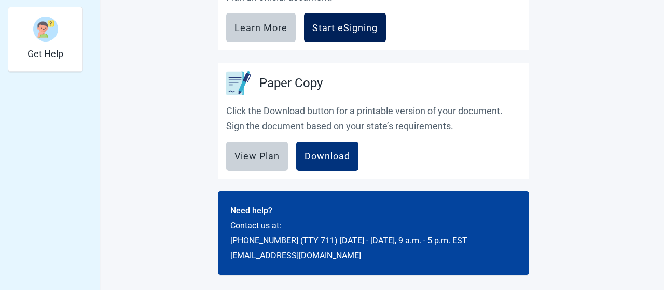
click at [357, 33] on button "Start eSigning" at bounding box center [345, 27] width 82 height 29
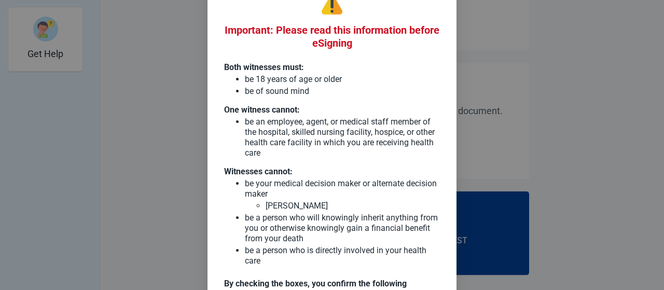
scroll to position [172, 0]
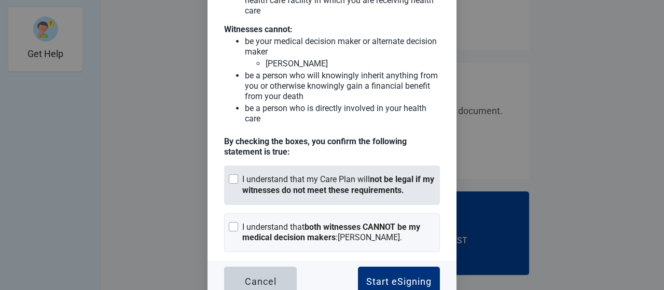
click at [233, 174] on div at bounding box center [233, 178] width 9 height 9
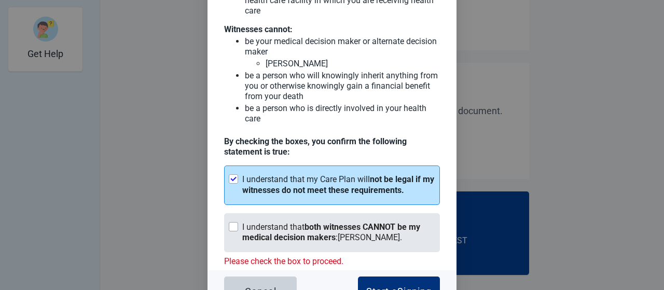
click at [233, 222] on div at bounding box center [233, 226] width 9 height 9
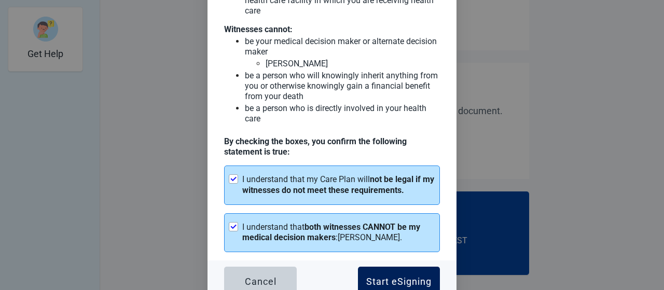
click at [402, 276] on div "Start eSigning" at bounding box center [398, 281] width 65 height 10
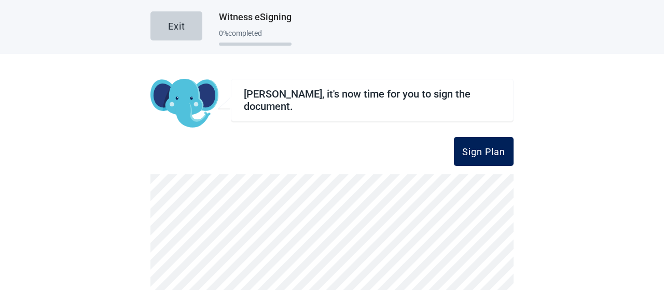
click at [481, 148] on div "Sign Plan" at bounding box center [483, 151] width 43 height 10
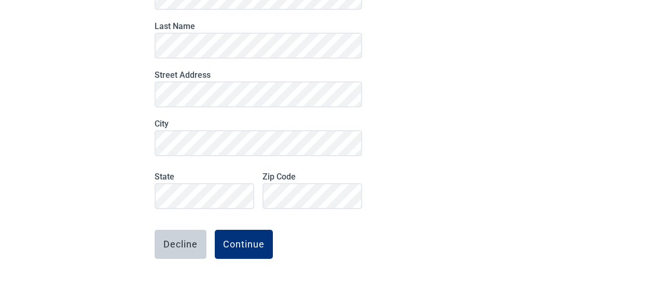
scroll to position [178, 0]
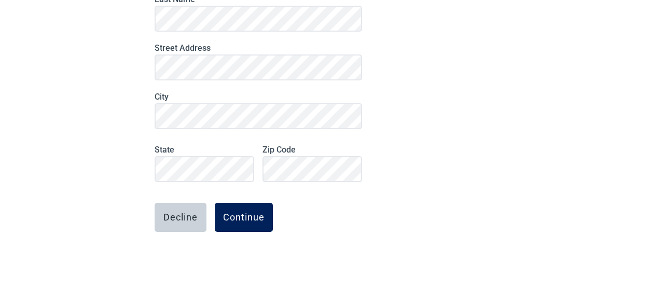
click at [237, 210] on button "Continue" at bounding box center [244, 217] width 58 height 29
click at [238, 213] on div "Continue" at bounding box center [243, 217] width 41 height 10
click at [241, 215] on div "Continue" at bounding box center [243, 217] width 41 height 10
click at [256, 214] on div "Continue" at bounding box center [243, 217] width 41 height 10
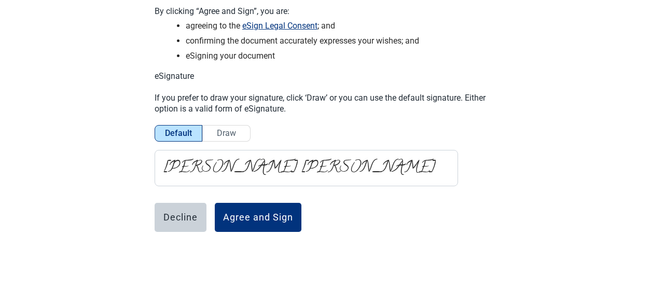
scroll to position [94, 0]
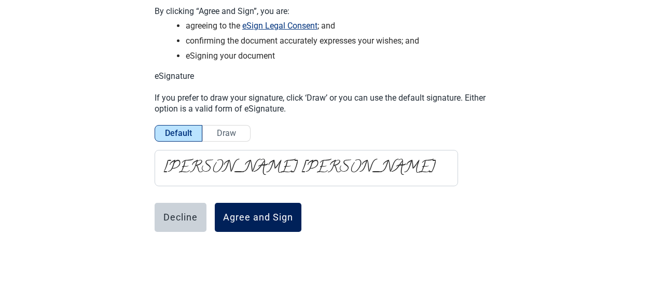
click at [258, 215] on div "Agree and Sign" at bounding box center [258, 217] width 70 height 10
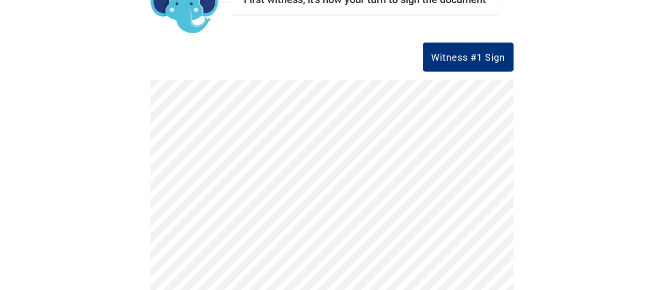
scroll to position [117, 0]
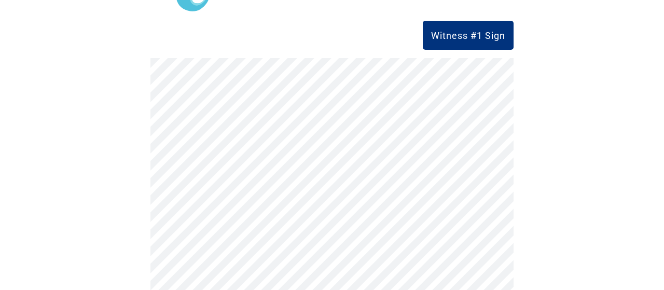
drag, startPoint x: 661, startPoint y: 287, endPoint x: 624, endPoint y: 216, distance: 80.1
click at [467, 30] on div "Witness #1 Sign" at bounding box center [468, 35] width 74 height 10
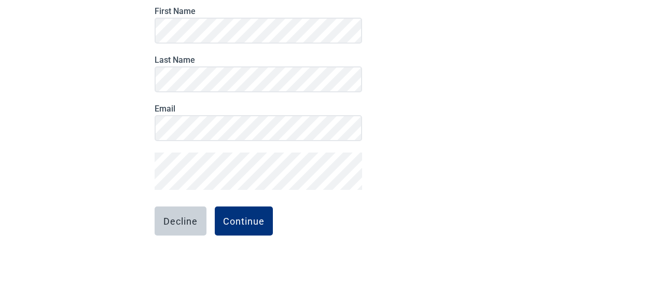
scroll to position [113, 0]
